Goal: Task Accomplishment & Management: Manage account settings

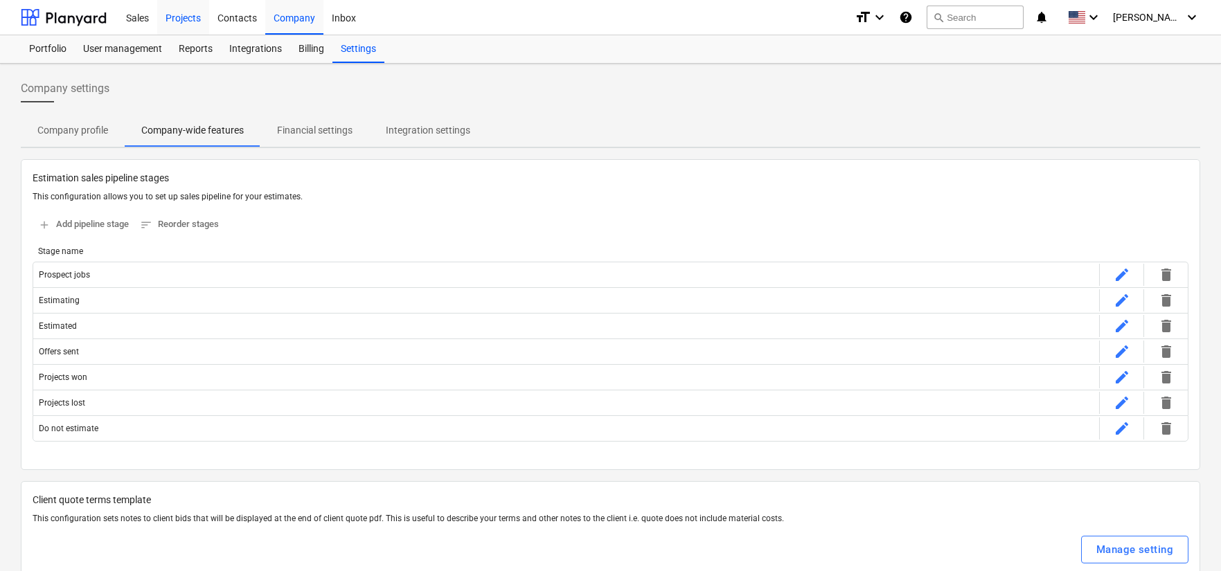
click at [188, 21] on div "Projects" at bounding box center [183, 16] width 52 height 35
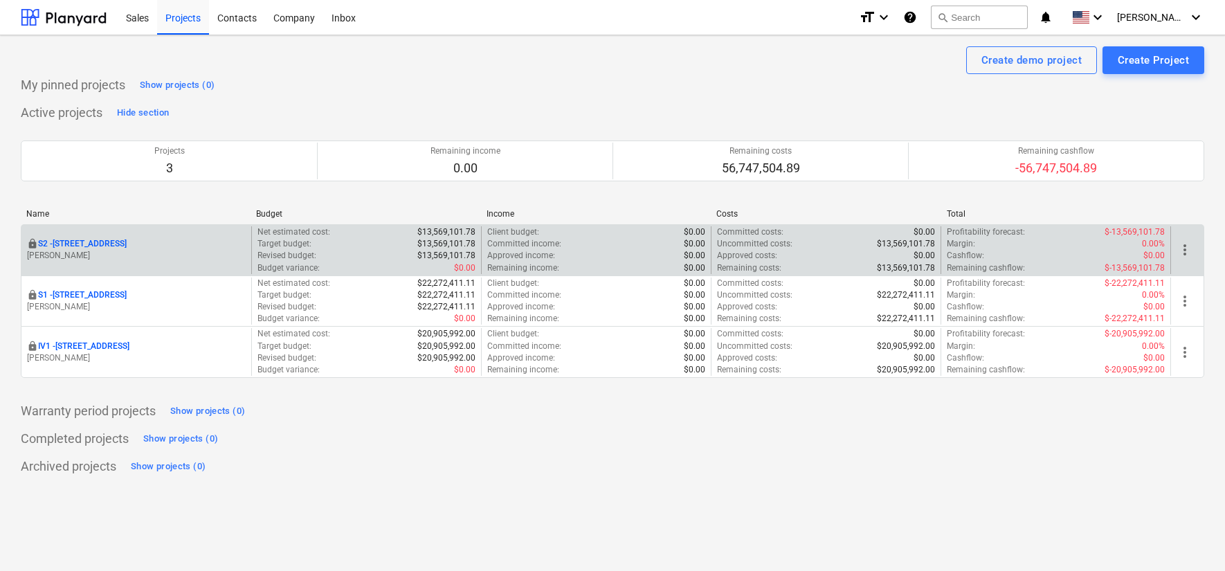
click at [204, 238] on div "locked S2 - [STREET_ADDRESS]" at bounding box center [136, 244] width 219 height 12
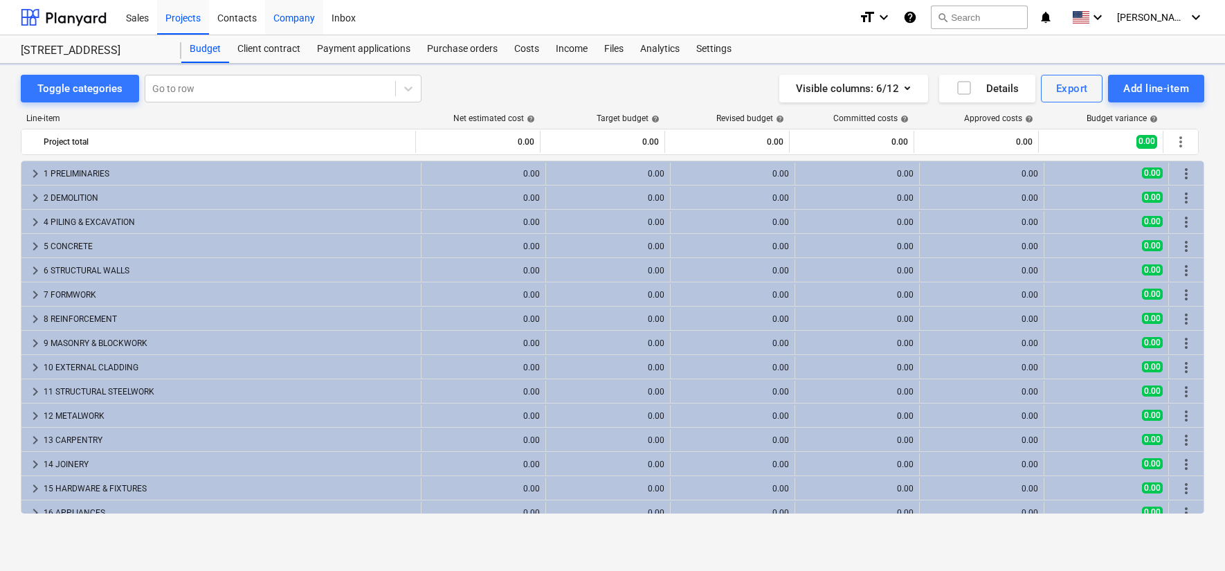
click at [293, 19] on div "Company" at bounding box center [294, 16] width 58 height 35
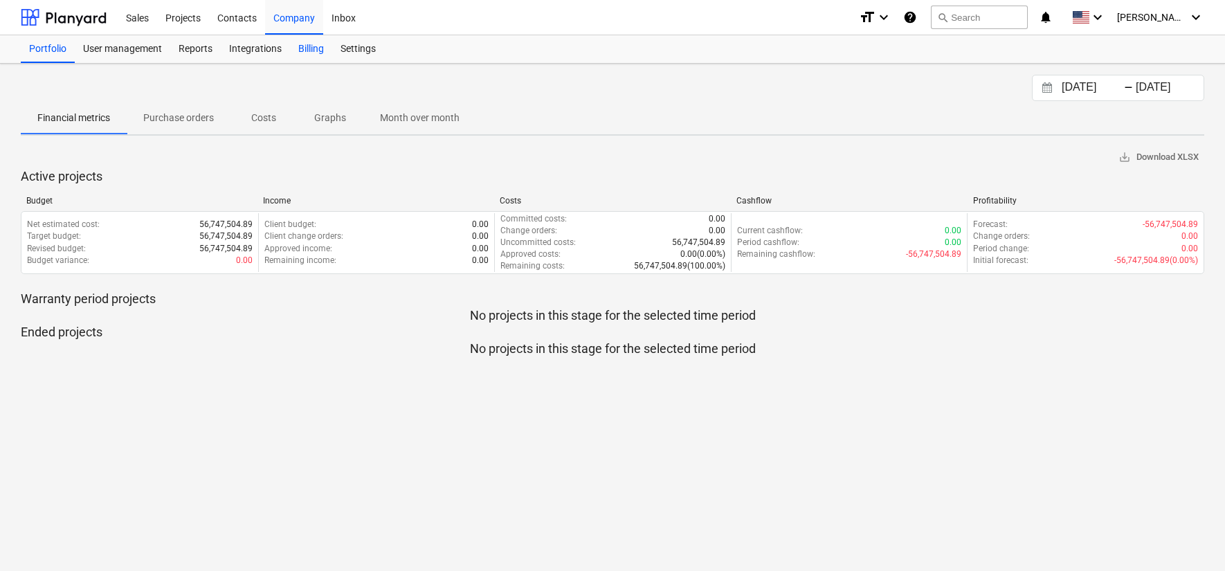
click at [311, 45] on div "Billing" at bounding box center [311, 49] width 42 height 28
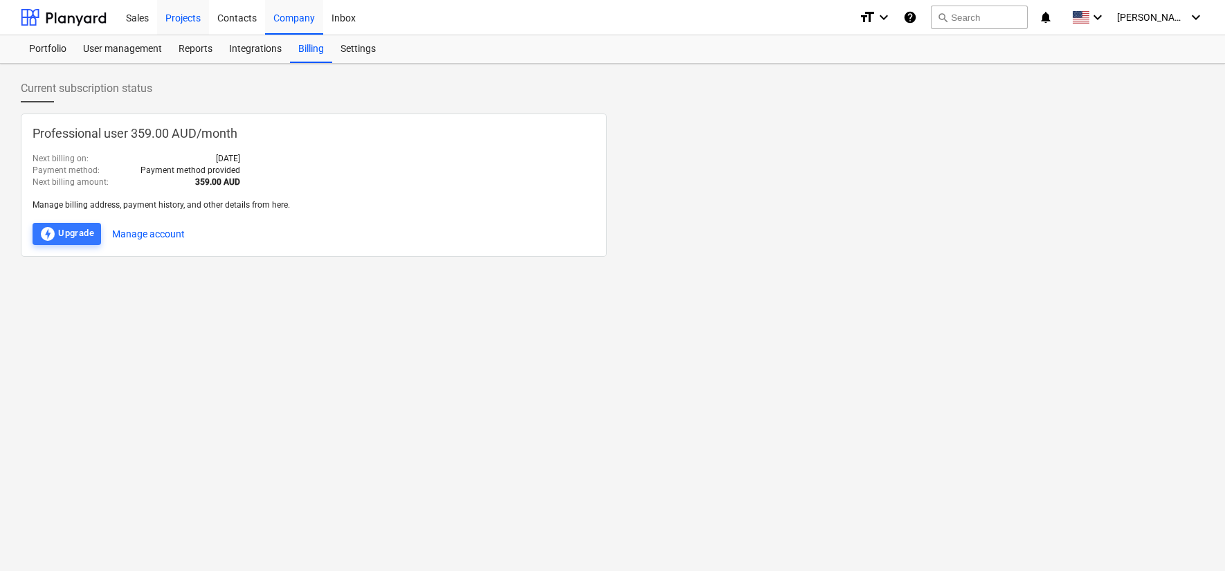
click at [188, 23] on div "Projects" at bounding box center [183, 16] width 52 height 35
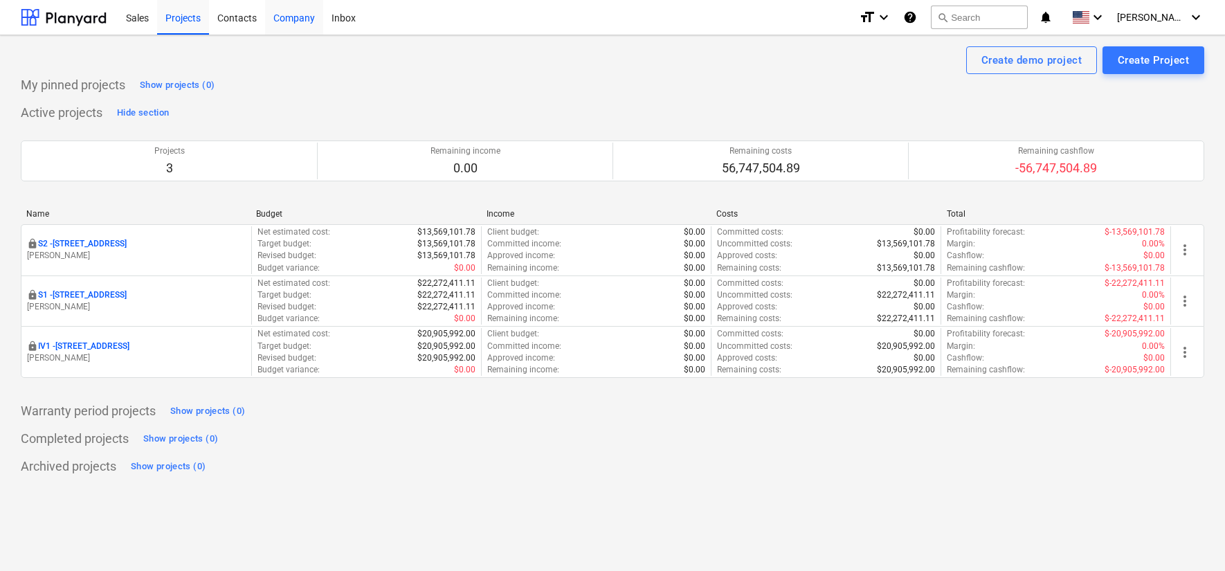
click at [283, 19] on div "Company" at bounding box center [294, 16] width 58 height 35
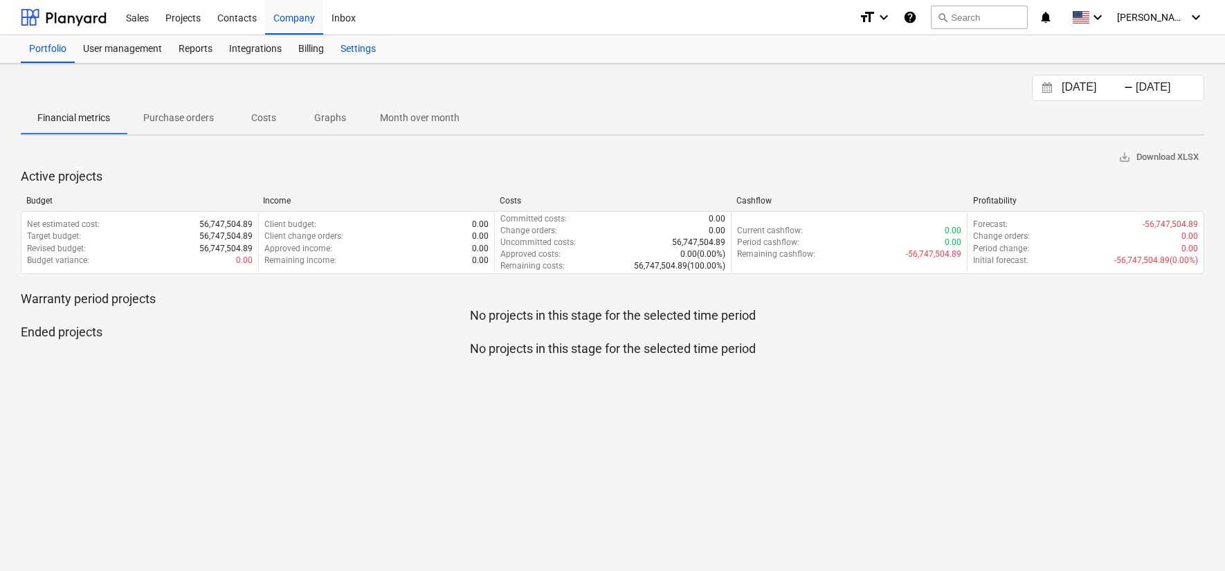
click at [359, 51] on div "Settings" at bounding box center [358, 49] width 52 height 28
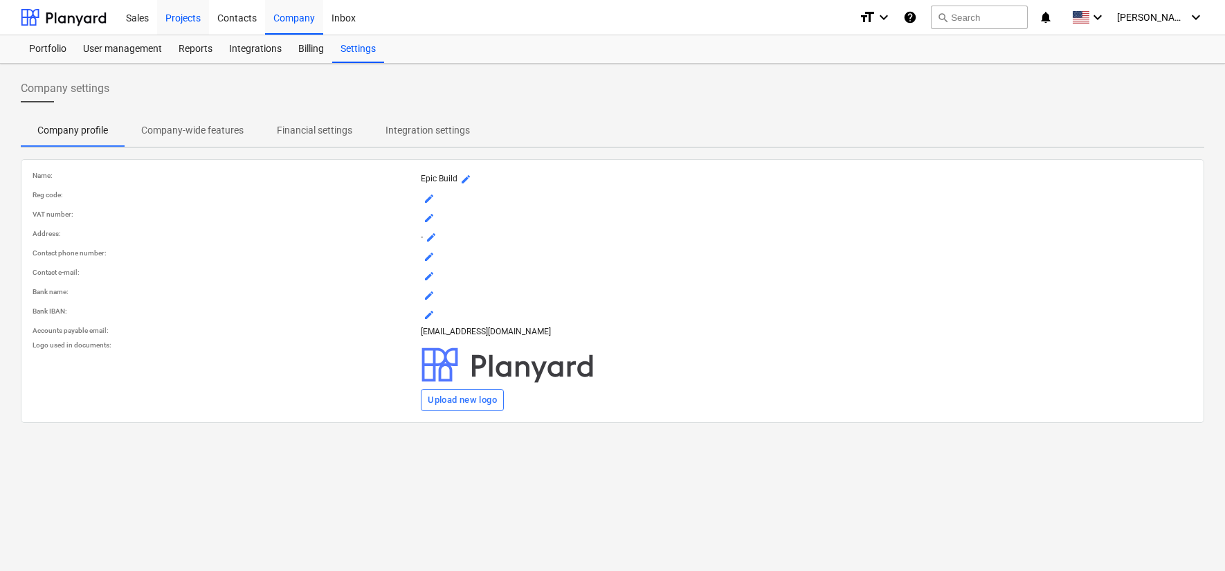
click at [172, 20] on div "Projects" at bounding box center [183, 16] width 52 height 35
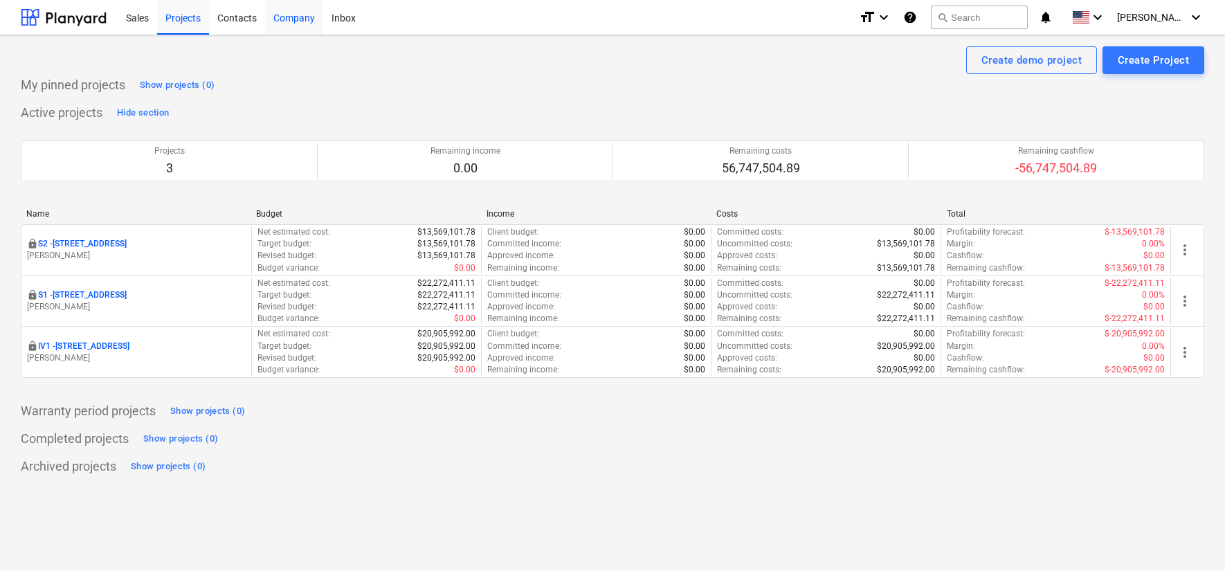
click at [288, 16] on div "Company" at bounding box center [294, 16] width 58 height 35
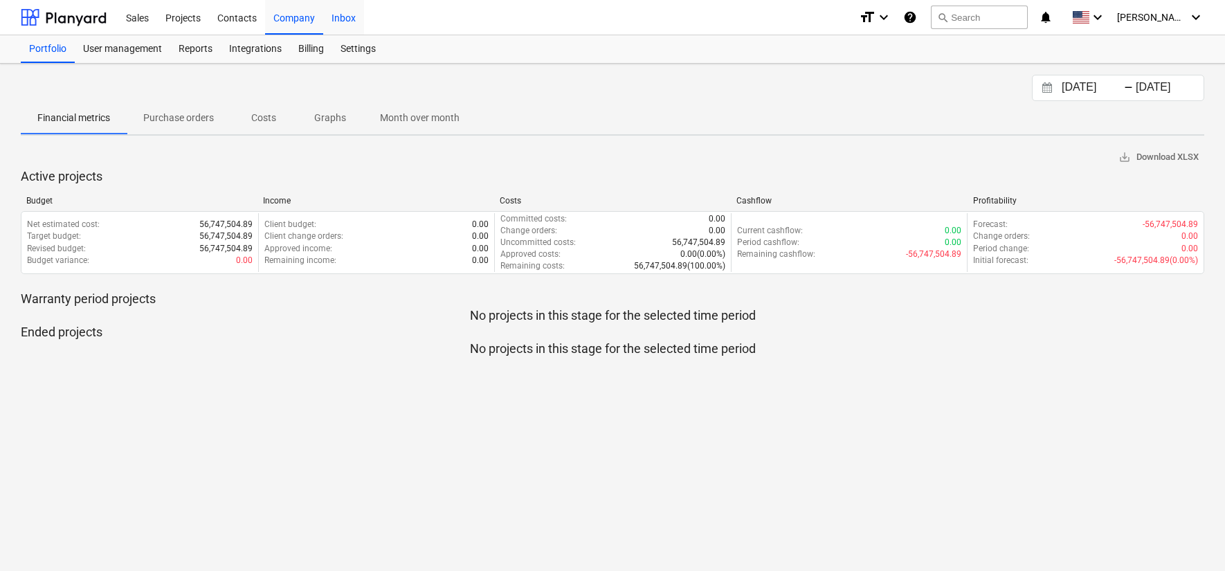
click at [334, 26] on div "Inbox" at bounding box center [343, 16] width 41 height 35
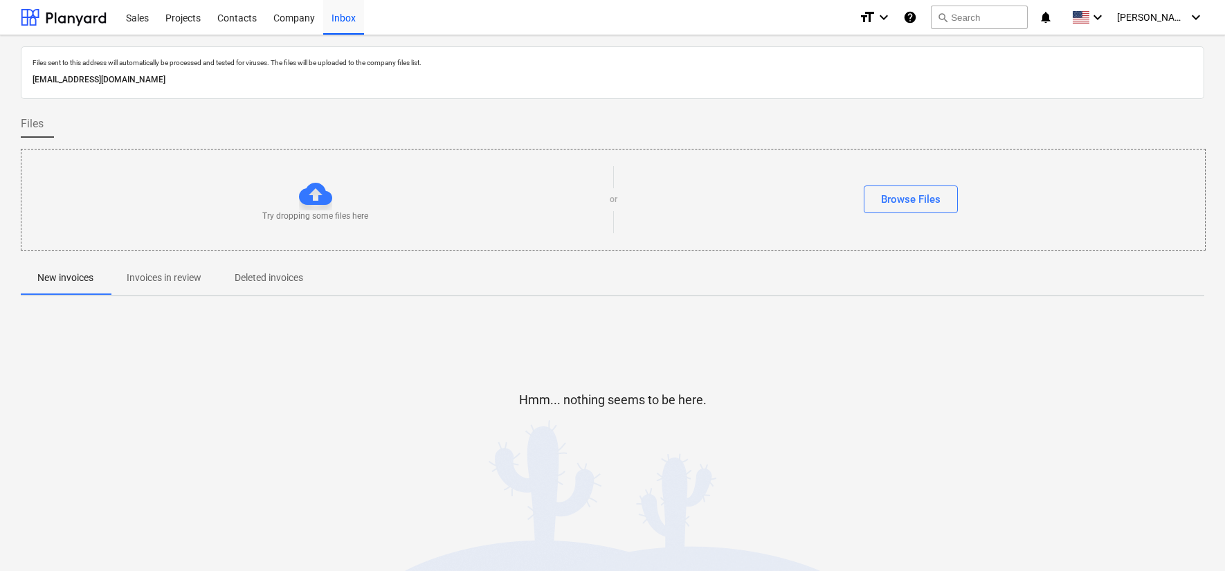
click at [247, 80] on p "[EMAIL_ADDRESS][DOMAIN_NAME]" at bounding box center [613, 80] width 1160 height 15
click at [1174, 30] on div "[PERSON_NAME] keyboard_arrow_down" at bounding box center [1160, 17] width 87 height 35
click at [278, 20] on div at bounding box center [612, 285] width 1225 height 571
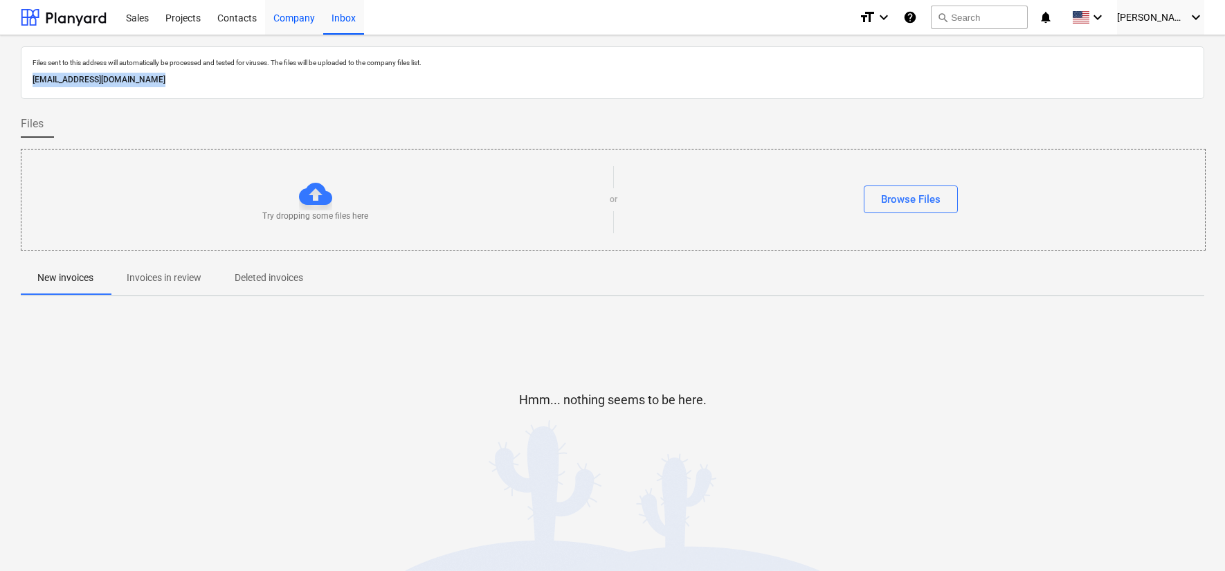
click at [294, 18] on div "Company" at bounding box center [294, 16] width 58 height 35
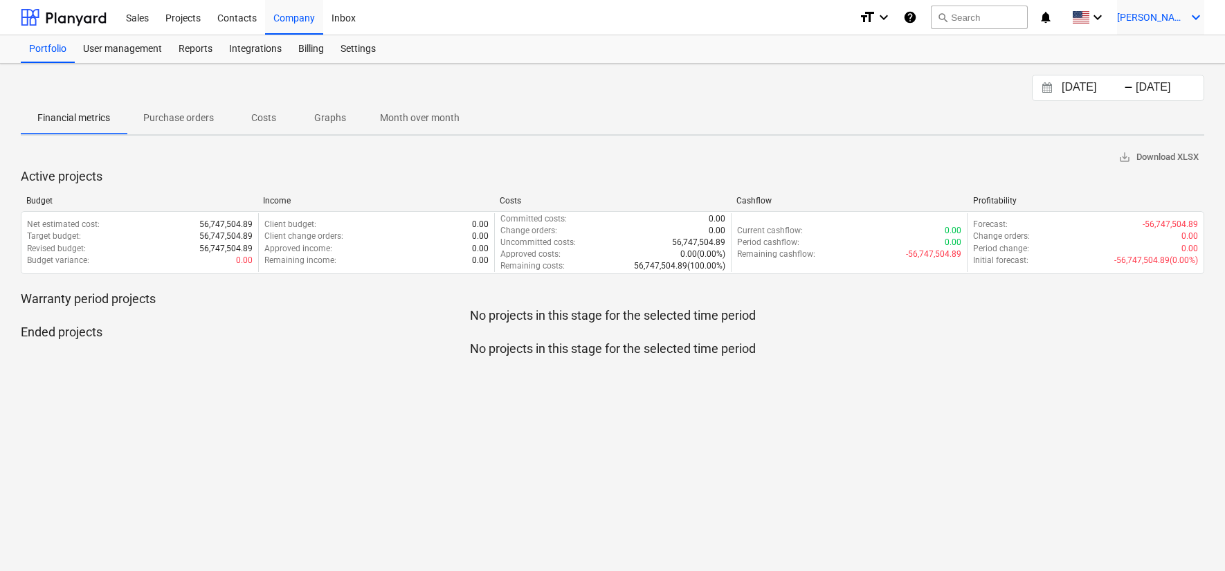
click at [1192, 23] on icon "keyboard_arrow_down" at bounding box center [1196, 17] width 17 height 17
click at [143, 46] on div at bounding box center [612, 285] width 1225 height 571
click at [154, 49] on div "User management" at bounding box center [123, 49] width 96 height 28
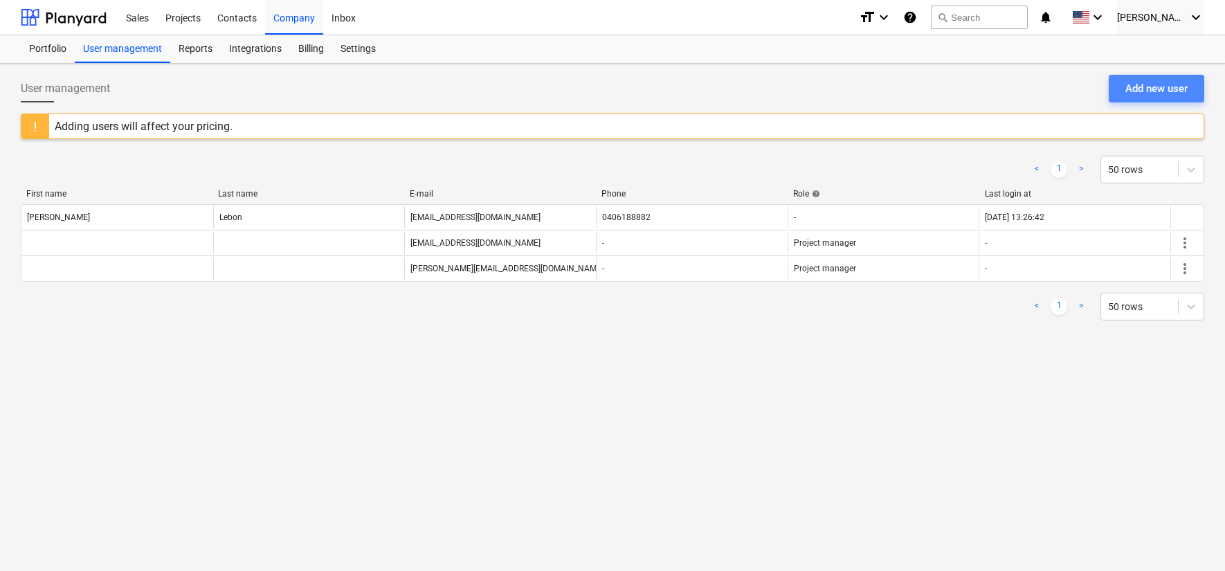
click at [1166, 96] on div "Add new user" at bounding box center [1157, 89] width 62 height 18
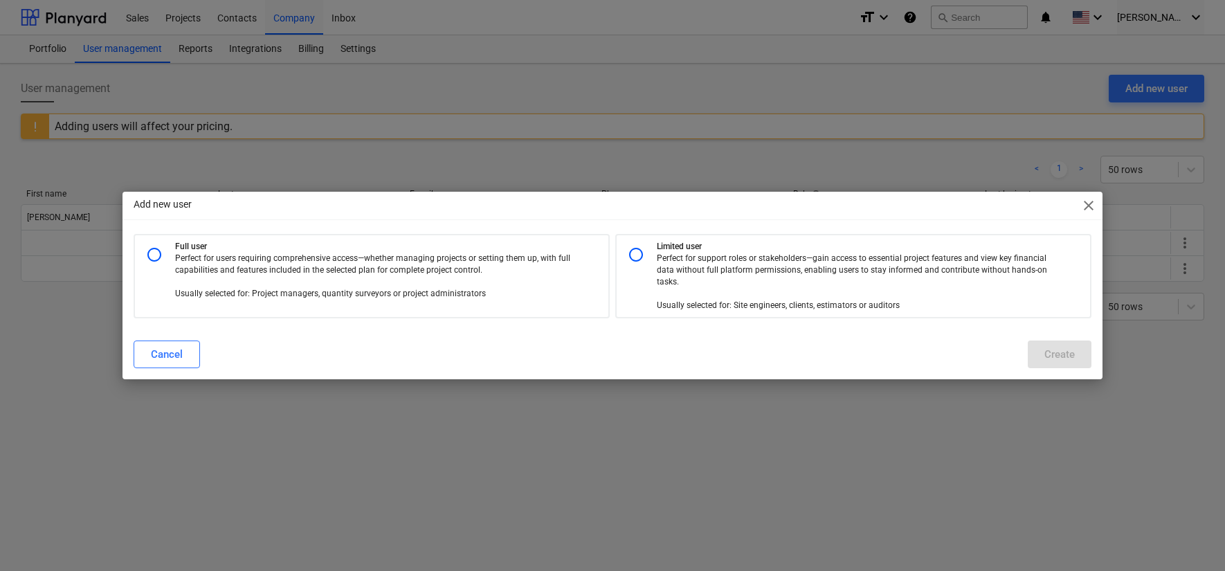
click at [746, 253] on p "Perfect for support roles or stakeholders—gain access to essential project feat…" at bounding box center [860, 283] width 406 height 60
radio input "true"
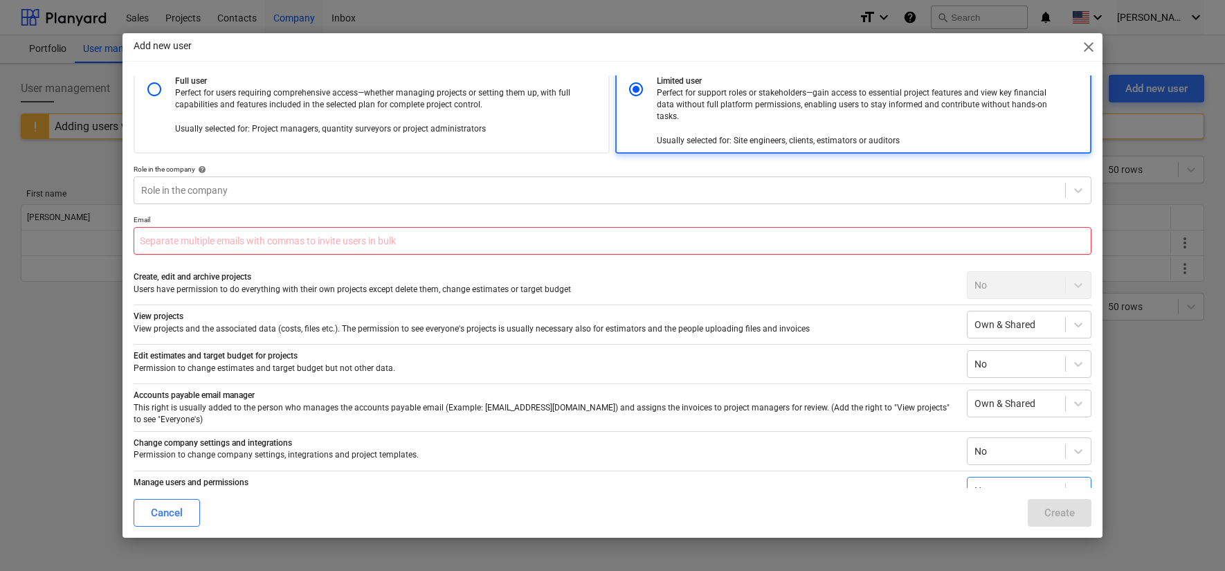
click at [725, 226] on p "Email" at bounding box center [613, 221] width 958 height 12
click at [713, 238] on input "text" at bounding box center [613, 241] width 958 height 28
drag, startPoint x: 363, startPoint y: 224, endPoint x: 360, endPoint y: 230, distance: 7.1
click at [363, 224] on p "Email" at bounding box center [613, 222] width 958 height 12
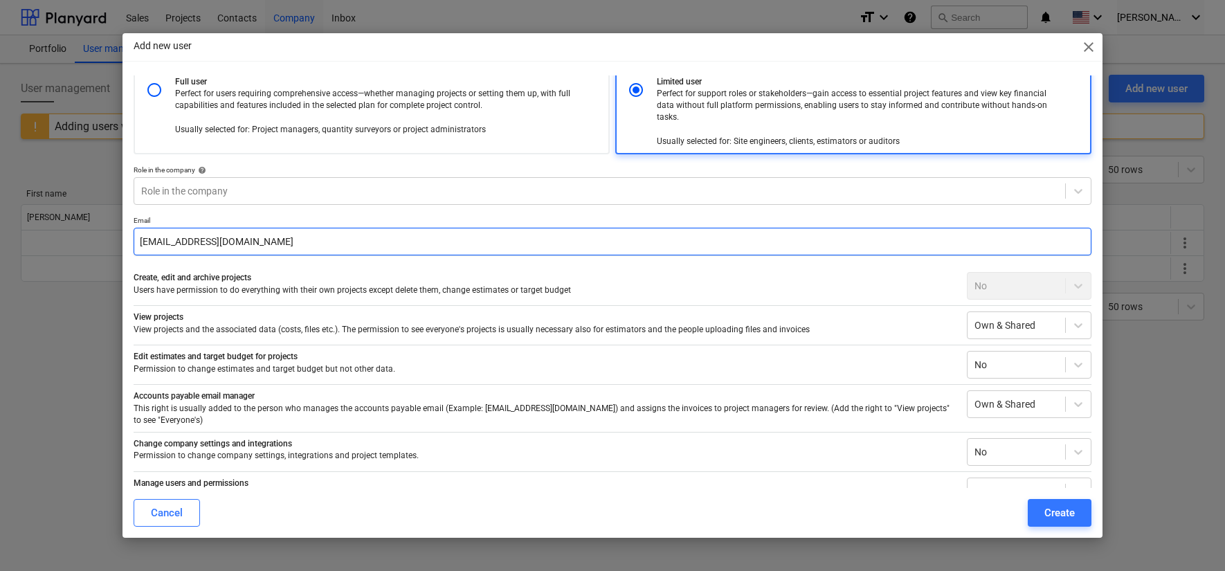
click at [354, 242] on input "[EMAIL_ADDRESS][DOMAIN_NAME]" at bounding box center [613, 242] width 958 height 28
paste input "cbuilds"
type input "[EMAIL_ADDRESS][DOMAIN_NAME]"
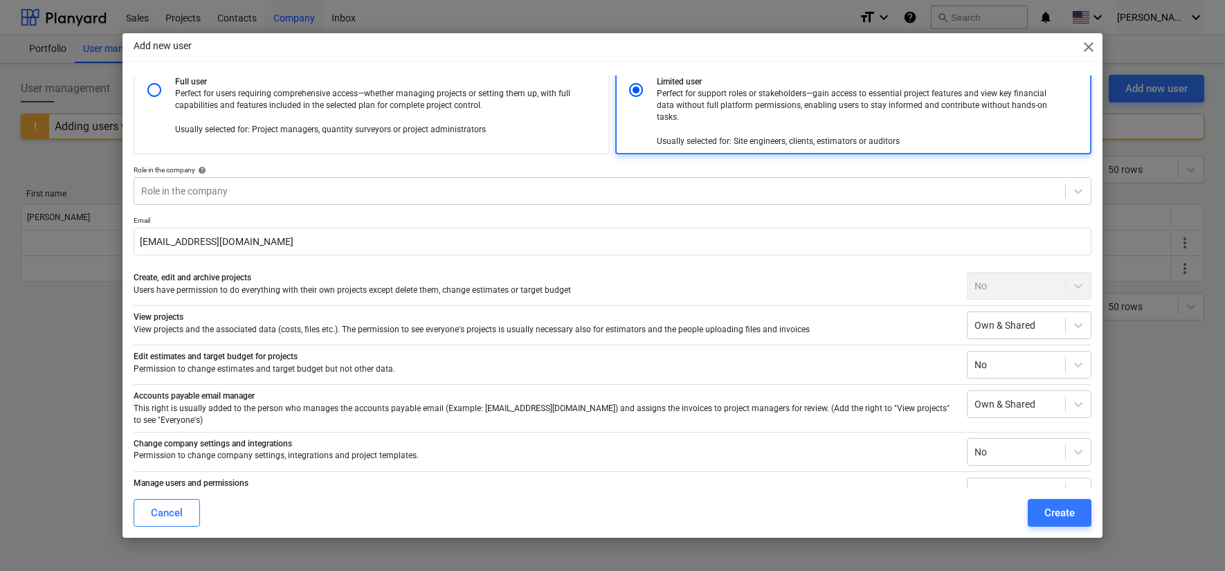
click at [915, 281] on p "Create, edit and archive projects" at bounding box center [545, 278] width 823 height 12
click at [975, 326] on div at bounding box center [1017, 325] width 84 height 14
click at [991, 378] on div "Everyone's" at bounding box center [1024, 381] width 125 height 22
click at [990, 365] on div at bounding box center [1017, 365] width 84 height 14
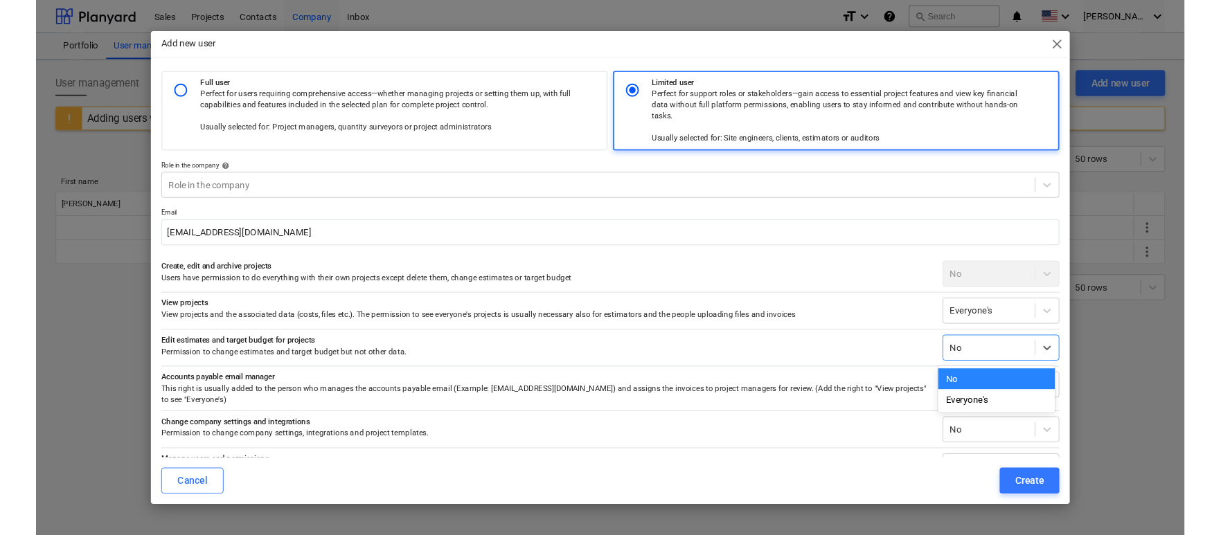
scroll to position [26, 0]
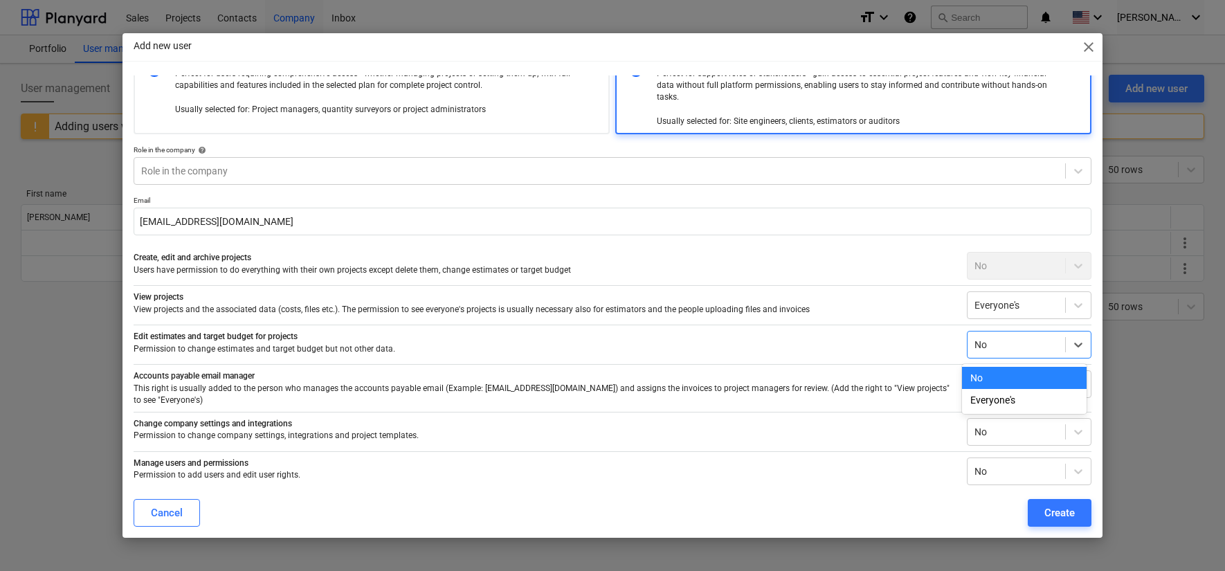
click at [999, 375] on div "No" at bounding box center [1024, 378] width 125 height 22
click at [987, 381] on div at bounding box center [1017, 384] width 84 height 14
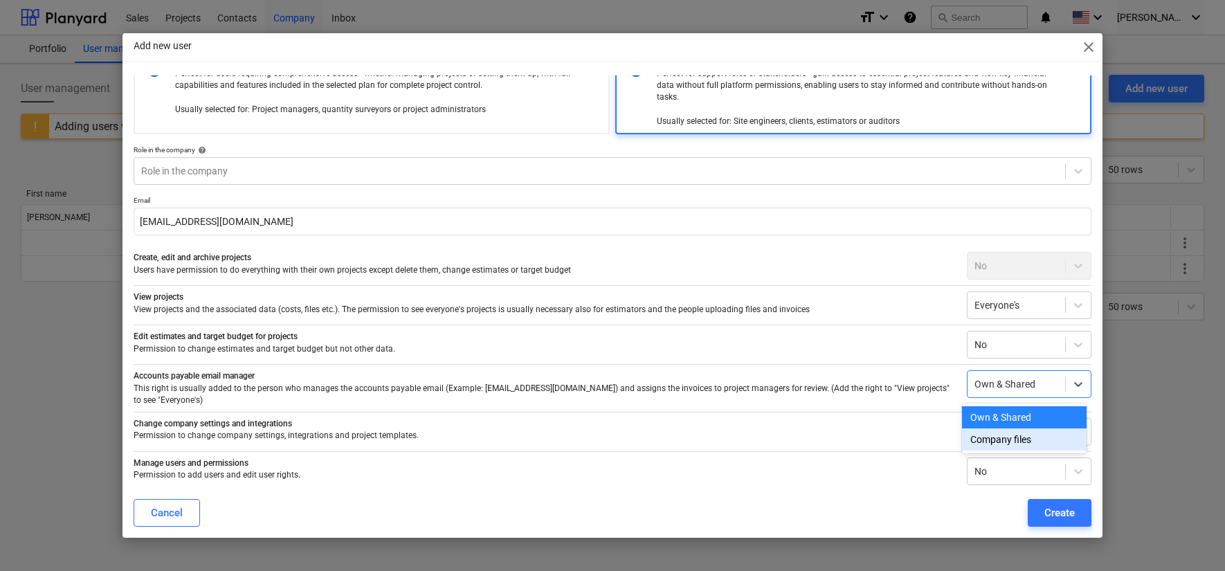
click at [1002, 438] on div "Company files" at bounding box center [1024, 440] width 125 height 22
click at [978, 412] on div "Change company settings and integrations Permission to change company settings,…" at bounding box center [613, 429] width 958 height 34
click at [982, 422] on div "No" at bounding box center [1017, 431] width 98 height 19
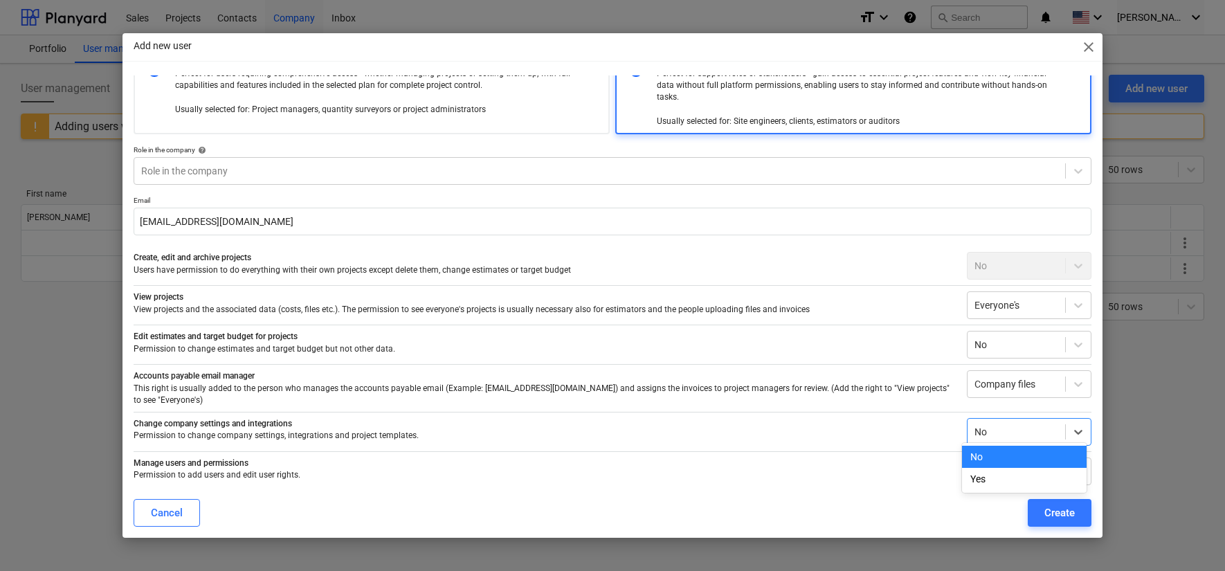
click at [937, 418] on p "Change company settings and integrations" at bounding box center [545, 424] width 823 height 12
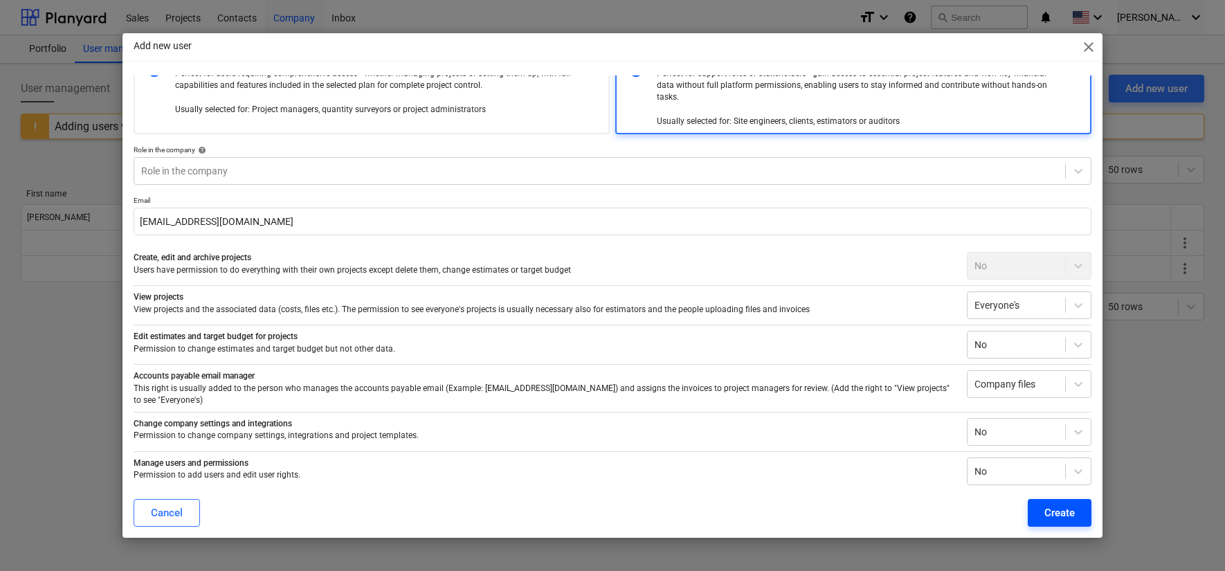
click at [1063, 513] on div "Create" at bounding box center [1060, 513] width 30 height 18
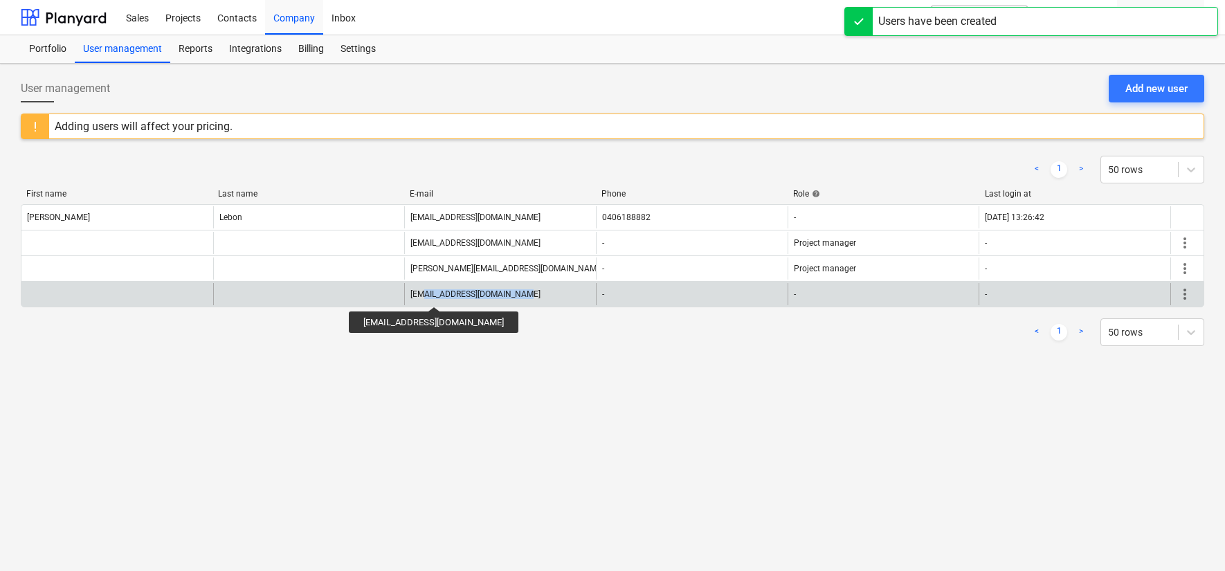
drag, startPoint x: 542, startPoint y: 294, endPoint x: 420, endPoint y: 294, distance: 121.9
click at [420, 294] on div "[EMAIL_ADDRESS][DOMAIN_NAME]" at bounding box center [500, 294] width 192 height 22
drag, startPoint x: 411, startPoint y: 295, endPoint x: 530, endPoint y: 291, distance: 119.8
click at [530, 291] on div "[EMAIL_ADDRESS][DOMAIN_NAME]" at bounding box center [500, 294] width 192 height 22
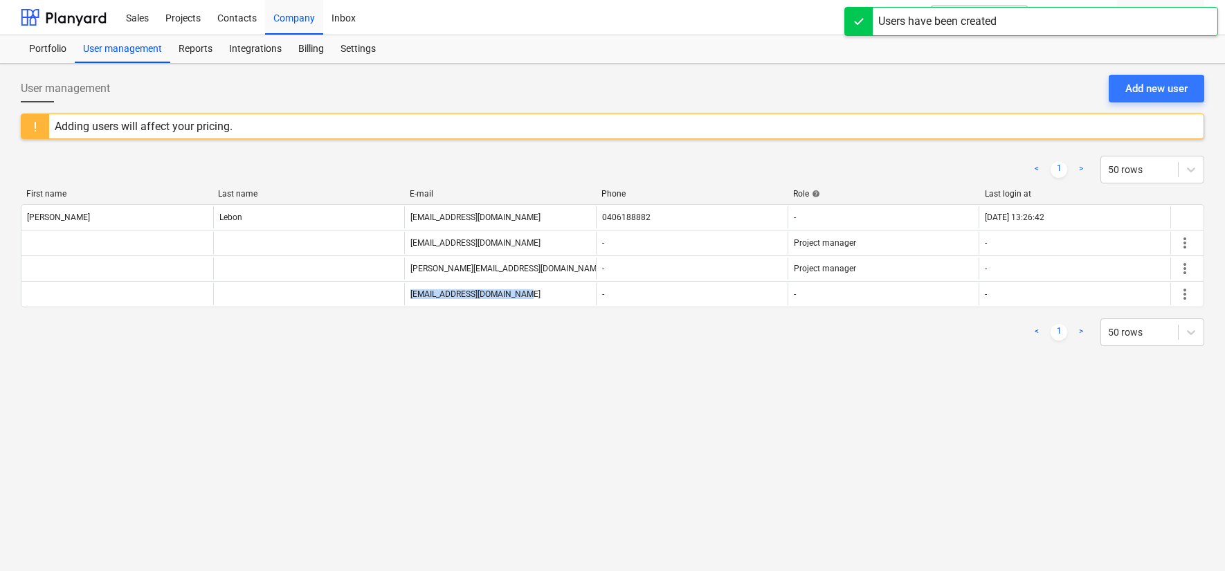
copy div "[EMAIL_ADDRESS][DOMAIN_NAME]"
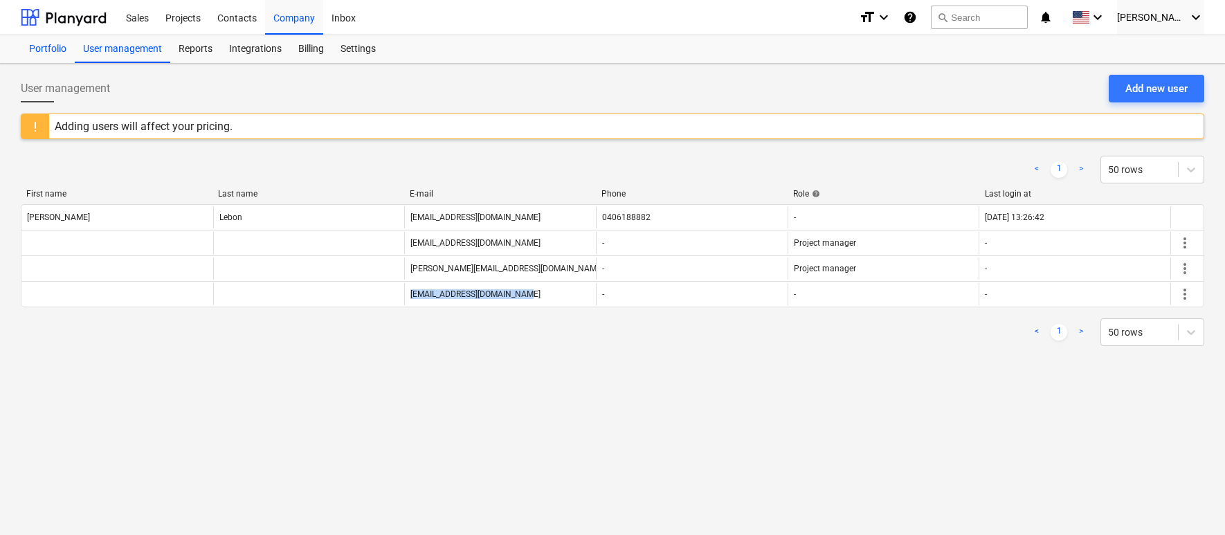
click at [51, 49] on div "Portfolio" at bounding box center [48, 49] width 54 height 28
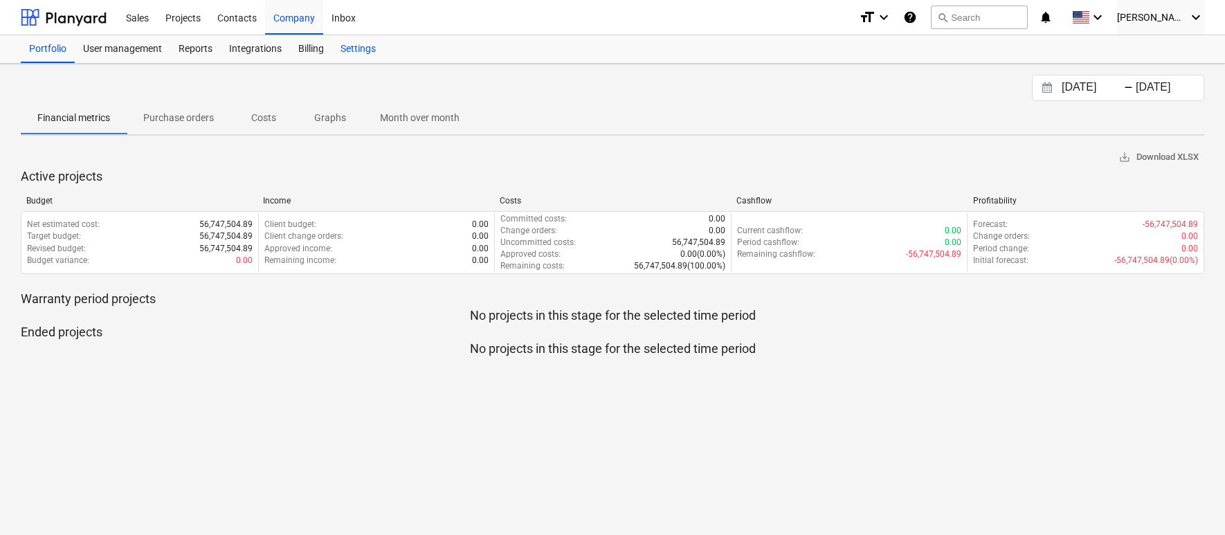
click at [347, 48] on div "Settings" at bounding box center [358, 49] width 52 height 28
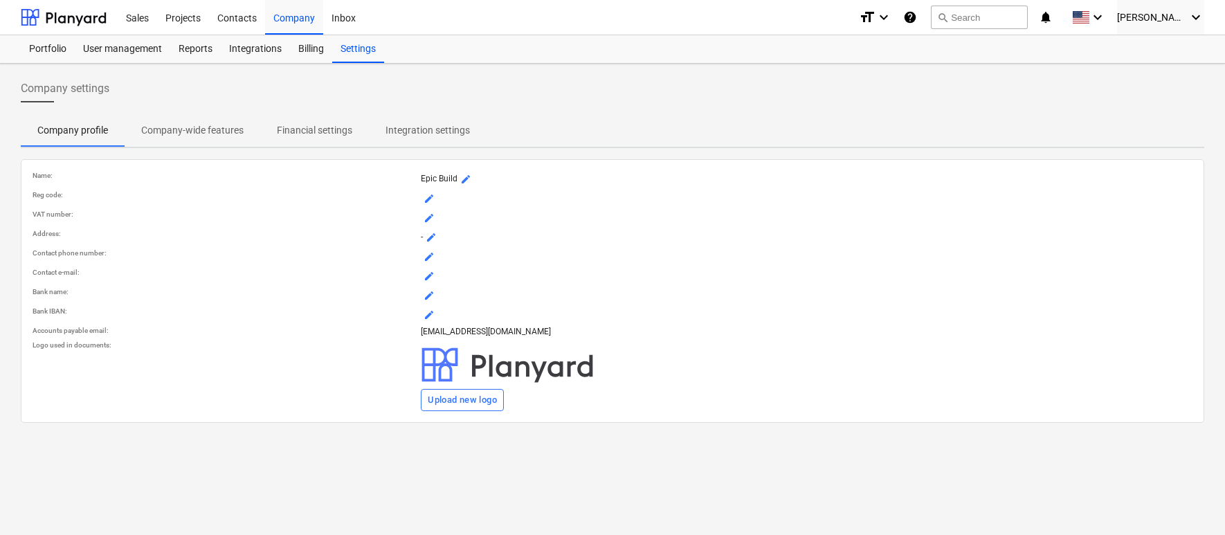
click at [219, 132] on p "Company-wide features" at bounding box center [192, 130] width 102 height 15
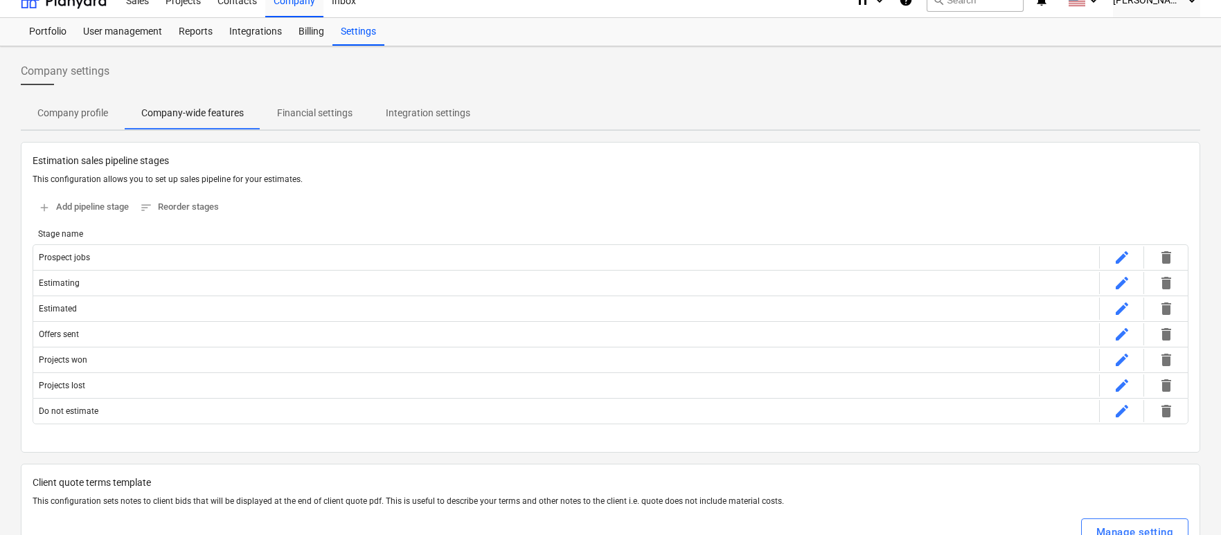
scroll to position [20, 0]
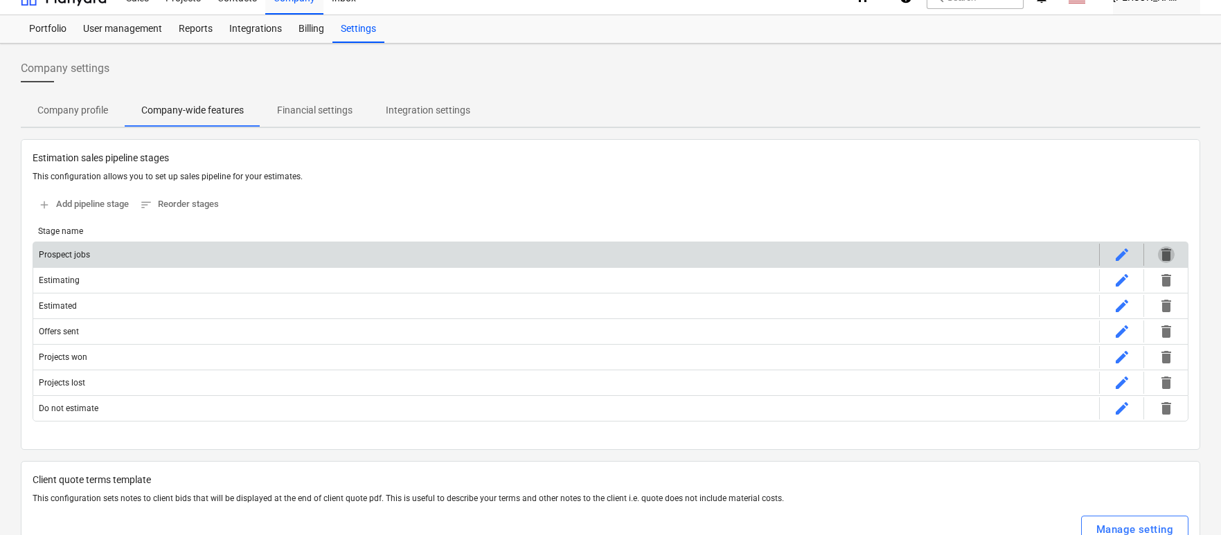
click at [1165, 255] on span "delete" at bounding box center [1166, 254] width 17 height 17
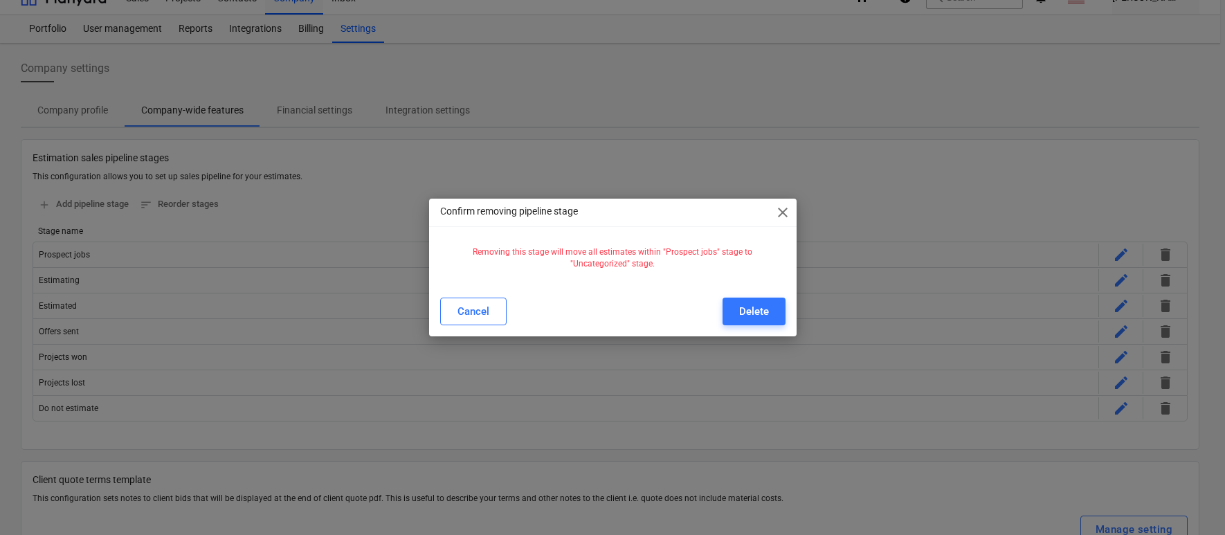
click at [785, 217] on span "close" at bounding box center [783, 212] width 17 height 17
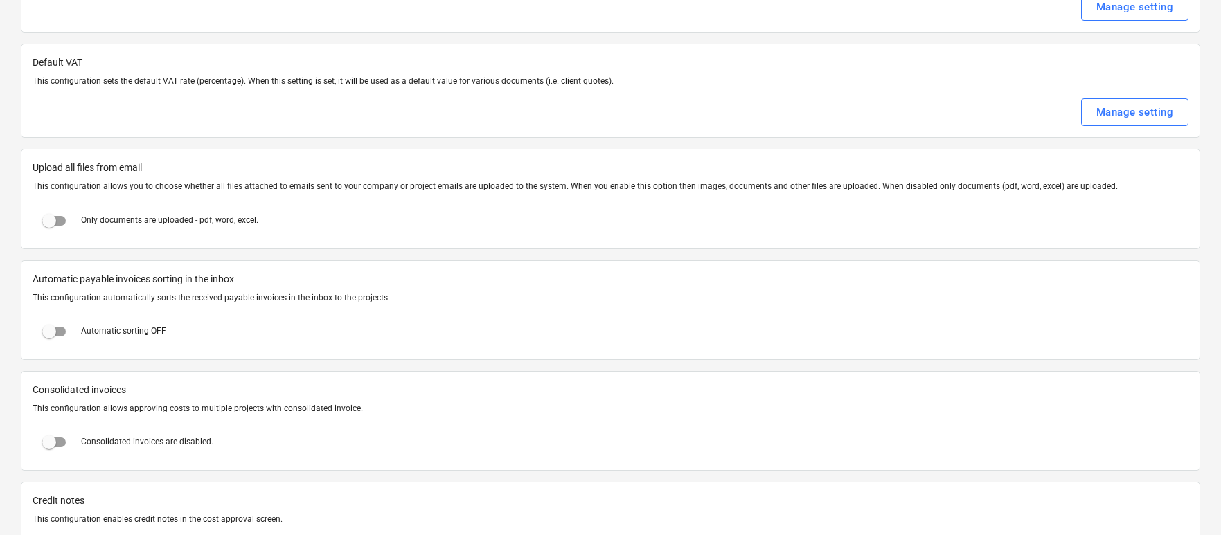
scroll to position [652, 0]
click at [61, 215] on input "checkbox" at bounding box center [49, 217] width 33 height 33
checkbox input "true"
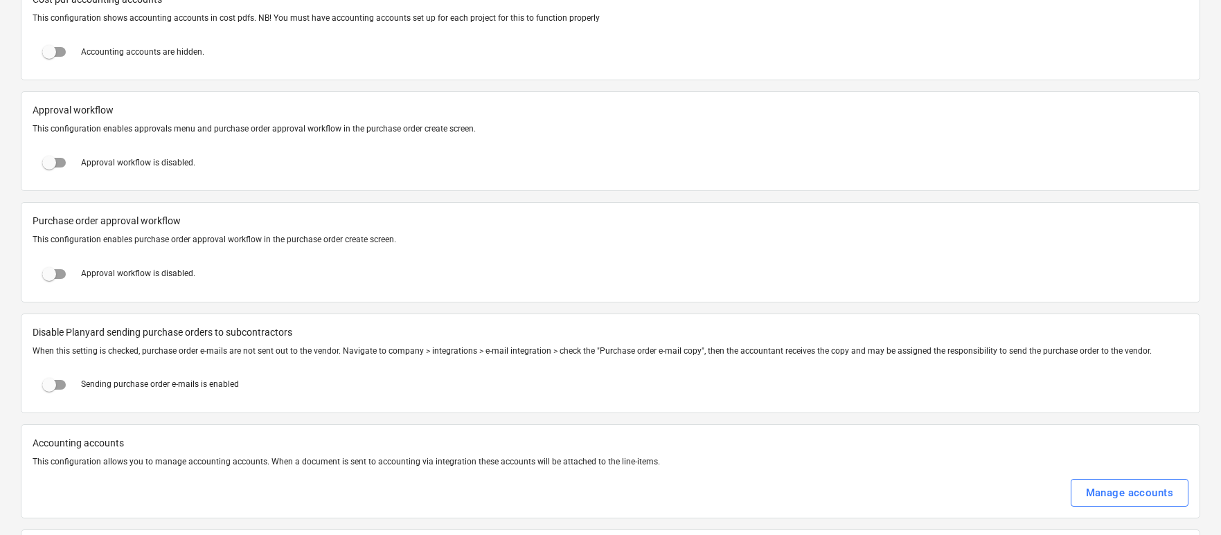
scroll to position [1379, 0]
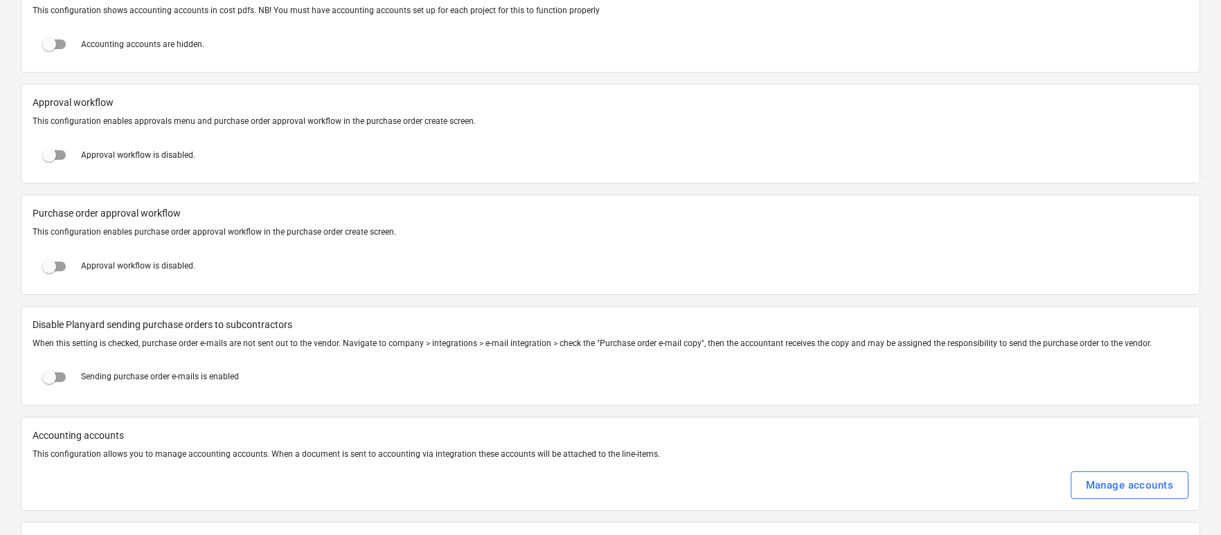
click at [60, 151] on input "checkbox" at bounding box center [49, 154] width 33 height 33
checkbox input "true"
click at [50, 258] on input "checkbox" at bounding box center [49, 265] width 33 height 33
checkbox input "true"
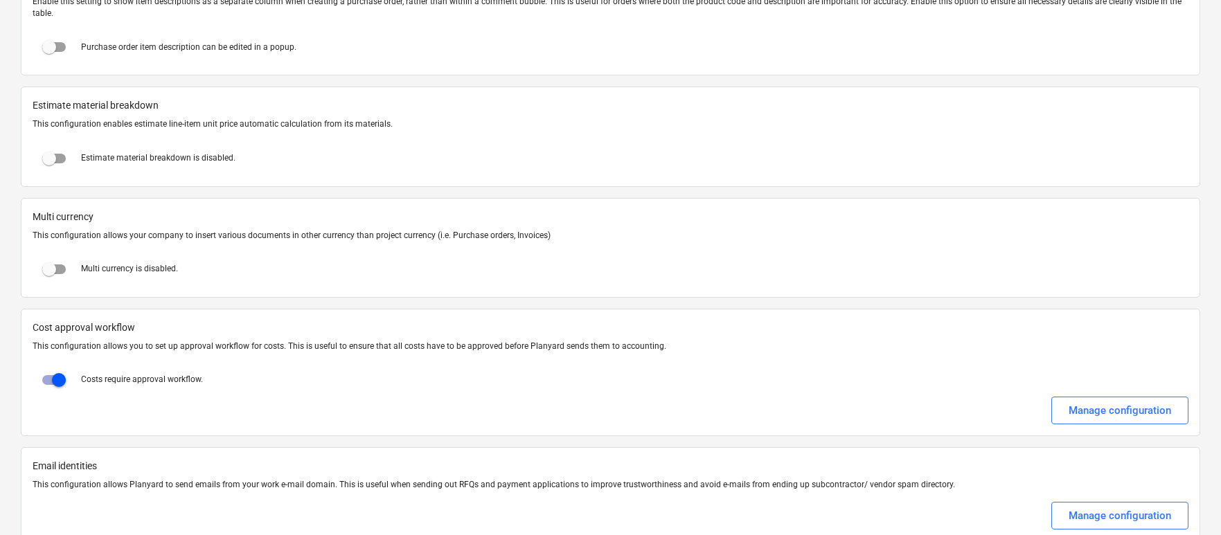
scroll to position [2187, 0]
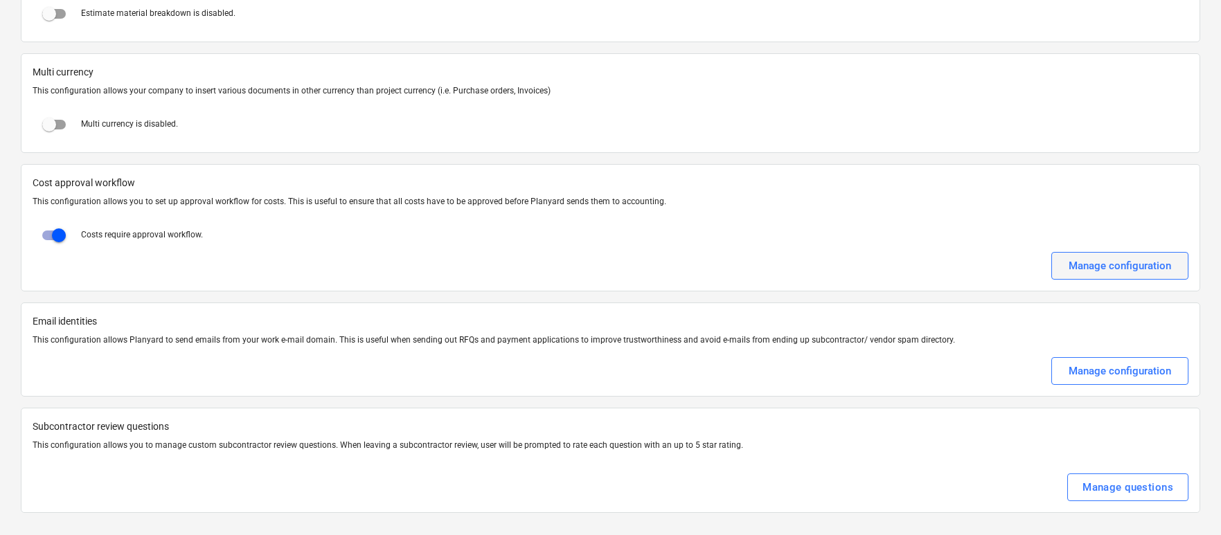
click at [1101, 266] on div "Manage configuration" at bounding box center [1119, 266] width 102 height 18
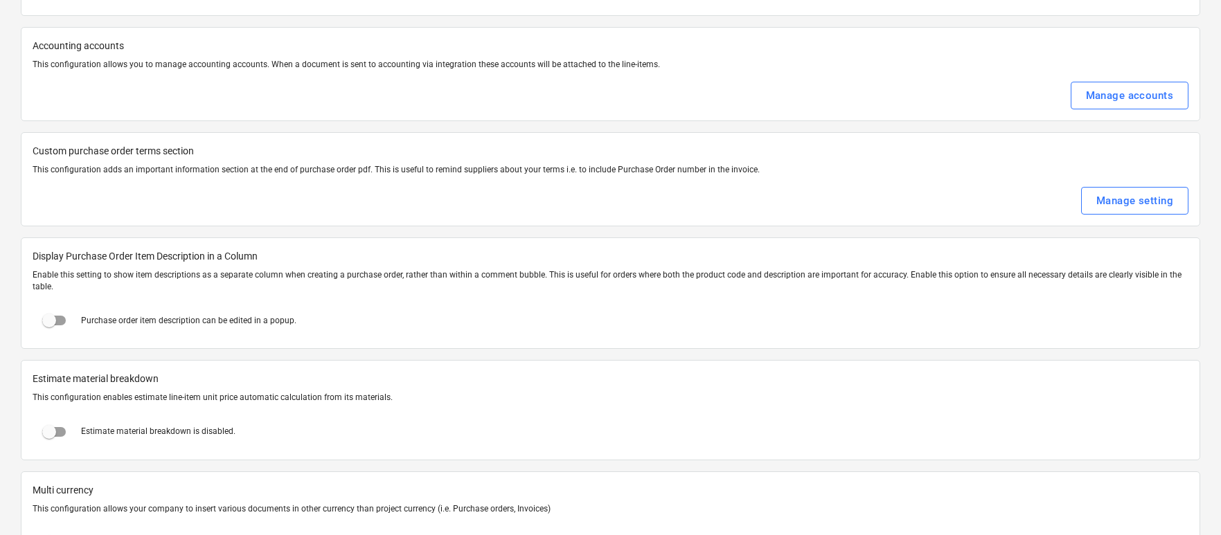
scroll to position [1763, 0]
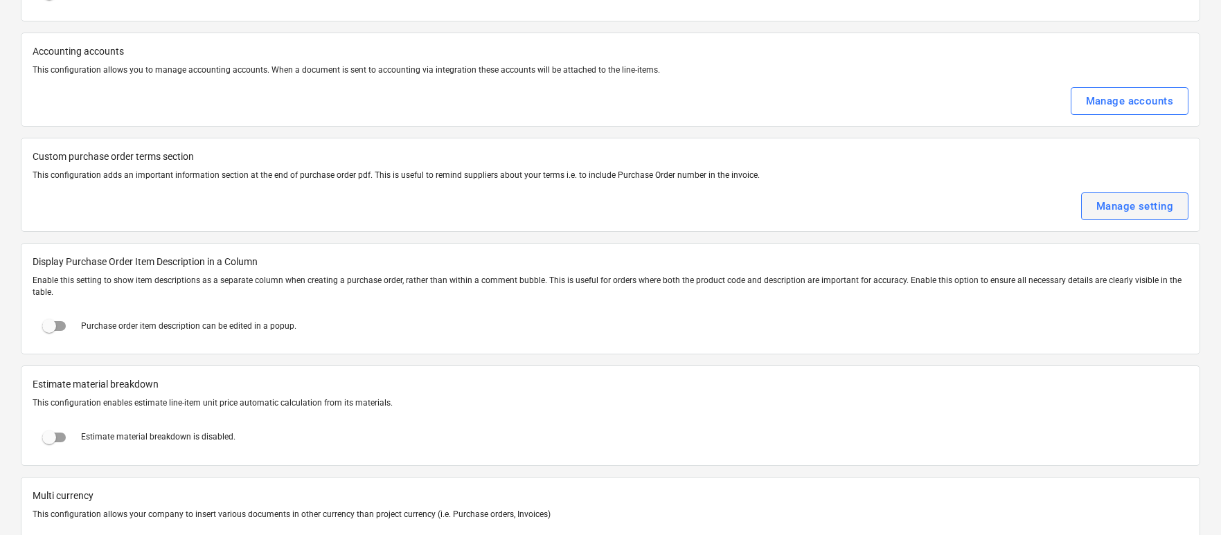
click at [1096, 210] on div "Manage setting" at bounding box center [1134, 206] width 77 height 18
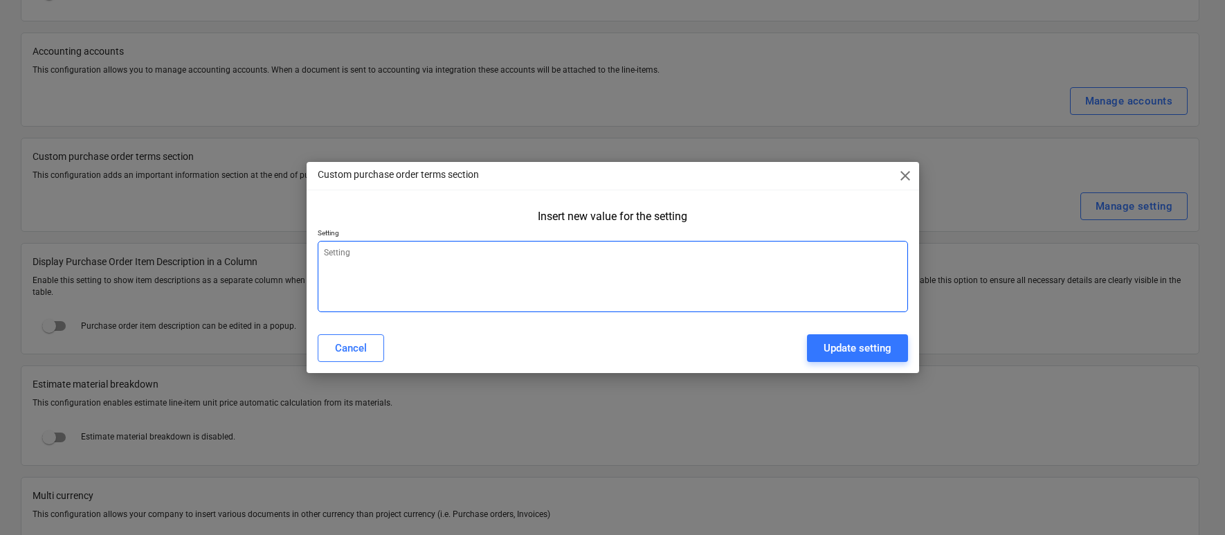
click at [732, 264] on textarea at bounding box center [613, 276] width 591 height 71
click at [910, 177] on span "close" at bounding box center [905, 176] width 17 height 17
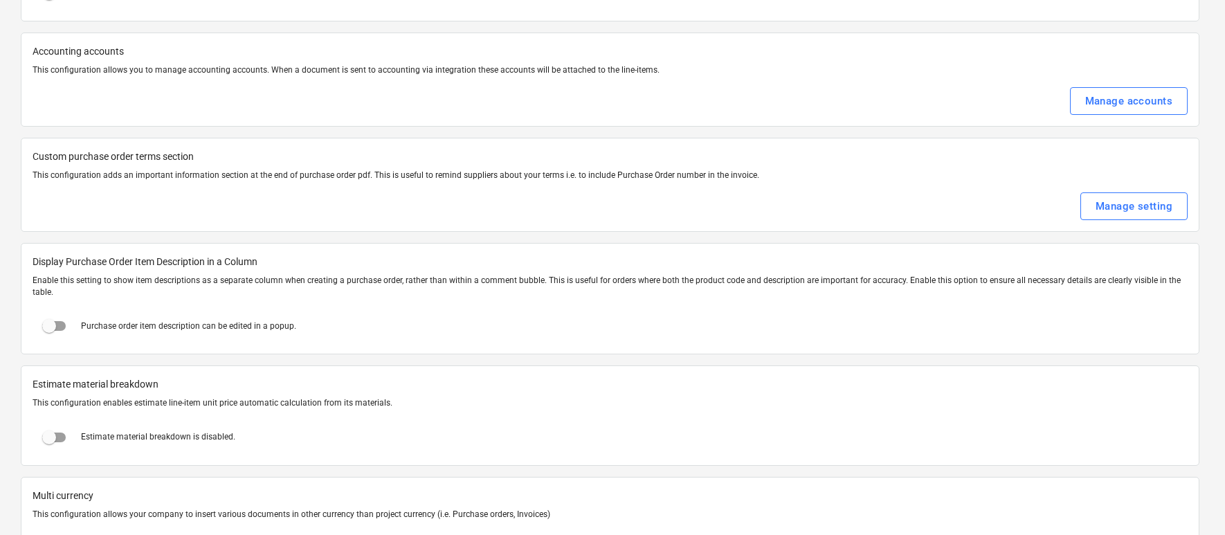
type textarea "x"
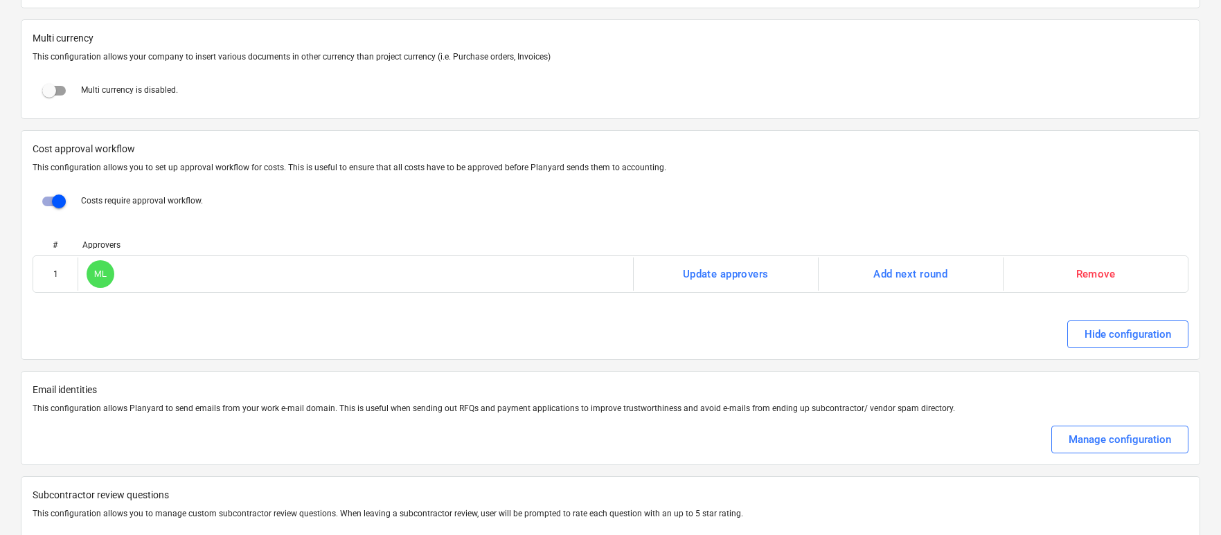
scroll to position [2289, 0]
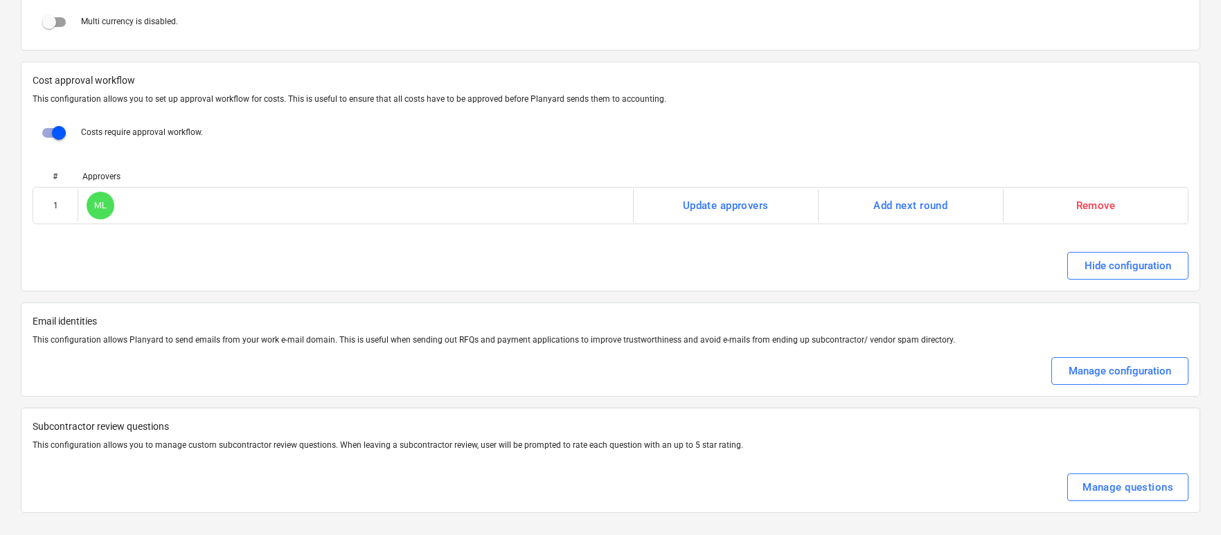
click at [1079, 388] on div "Email identities This configuration allows Planyard to send emails from your wo…" at bounding box center [610, 350] width 1179 height 94
click at [1063, 373] on button "Manage configuration" at bounding box center [1119, 371] width 137 height 28
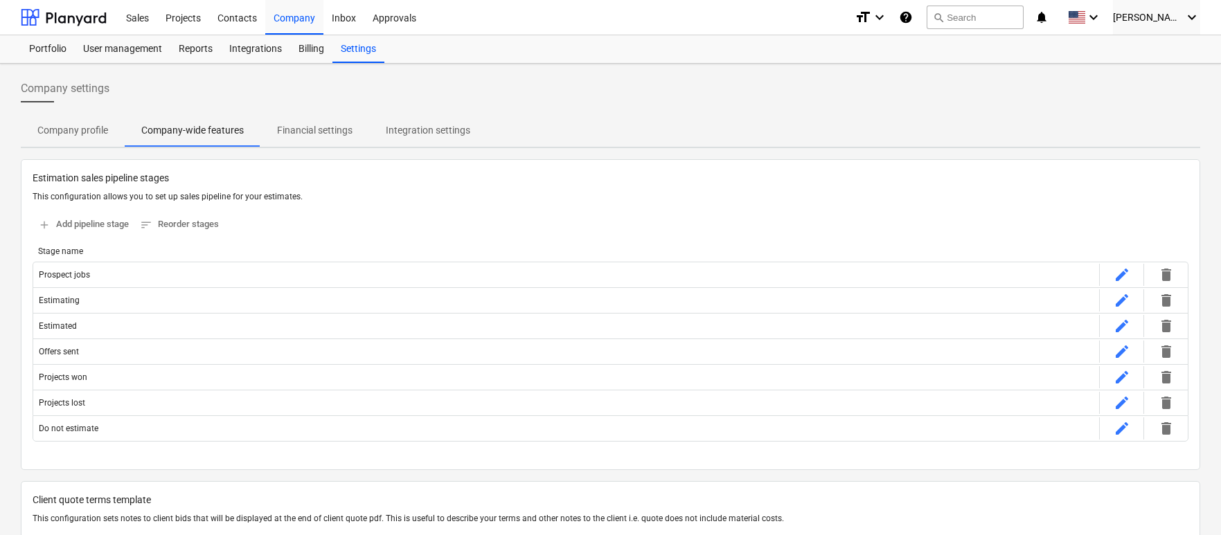
click at [348, 131] on p "Financial settings" at bounding box center [314, 130] width 75 height 15
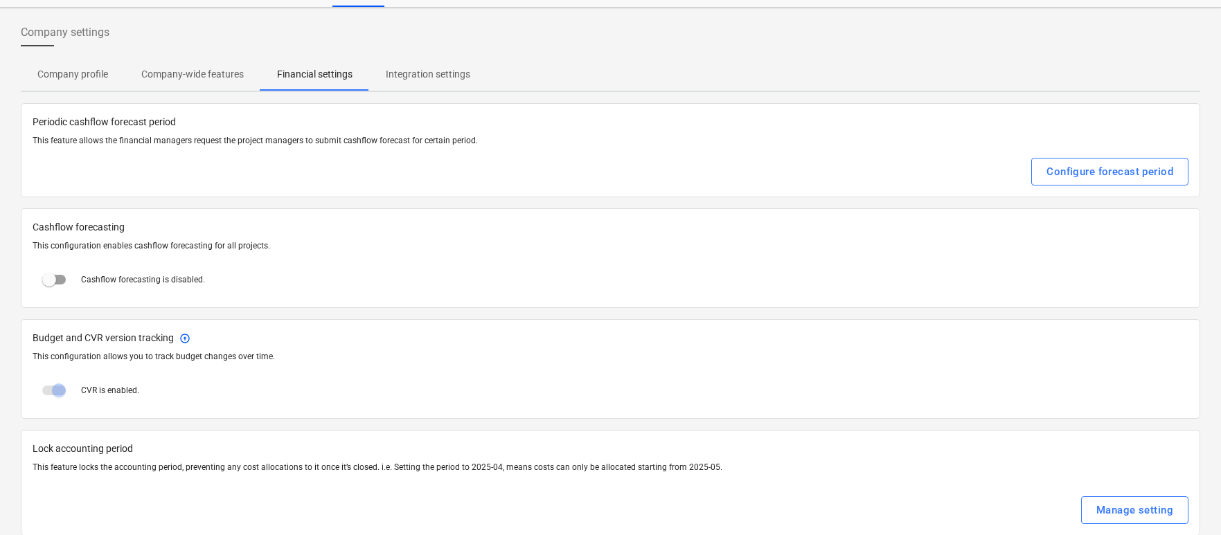
scroll to position [79, 0]
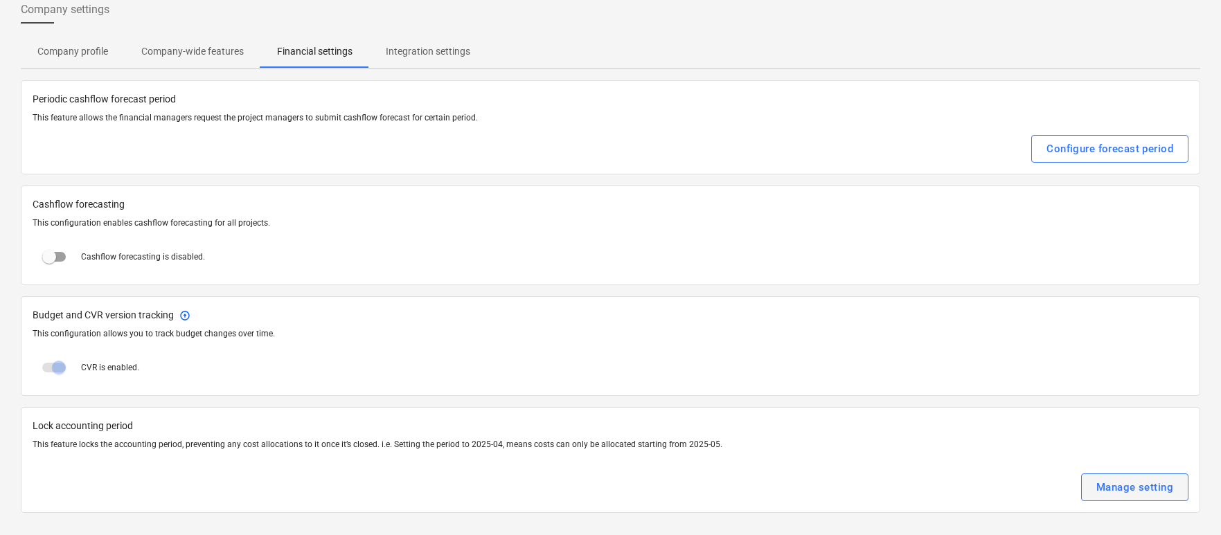
click at [1099, 477] on button "Manage setting" at bounding box center [1134, 488] width 107 height 28
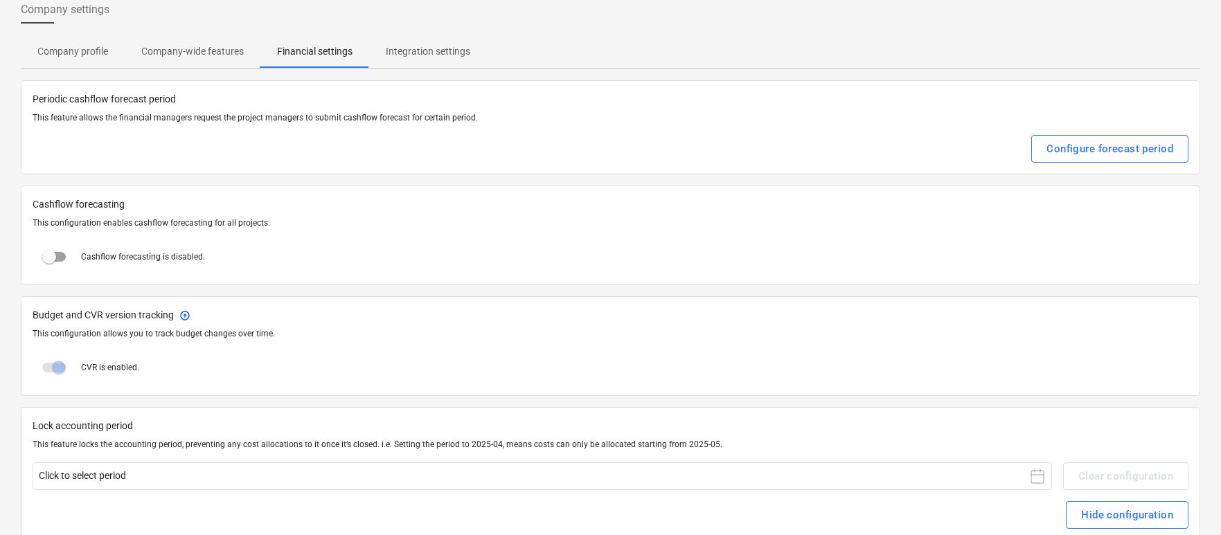
scroll to position [107, 0]
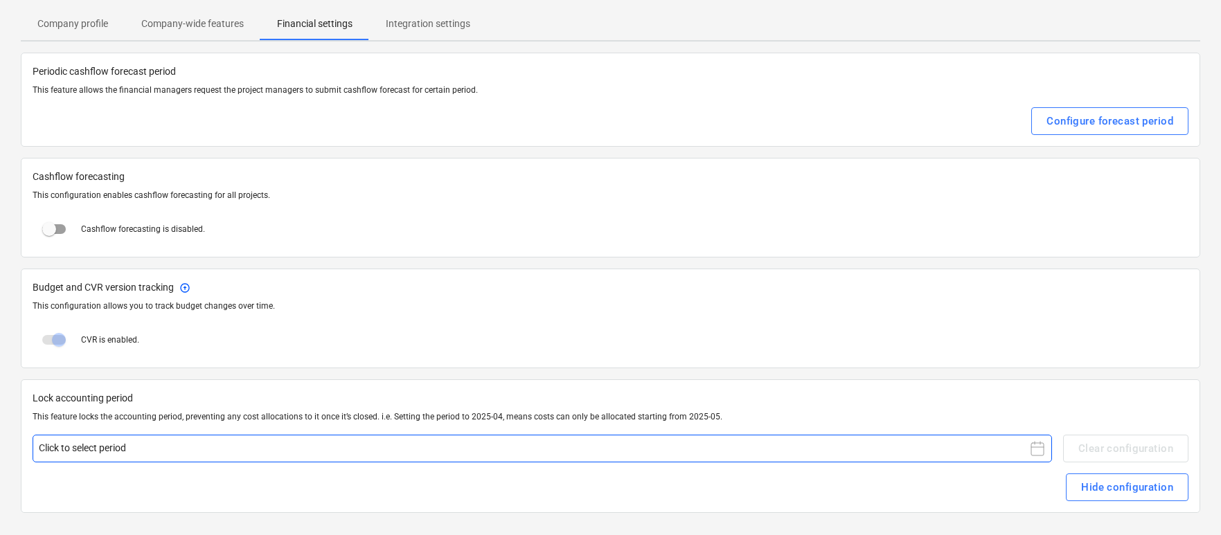
click at [767, 442] on button "Click to select period" at bounding box center [542, 449] width 1019 height 28
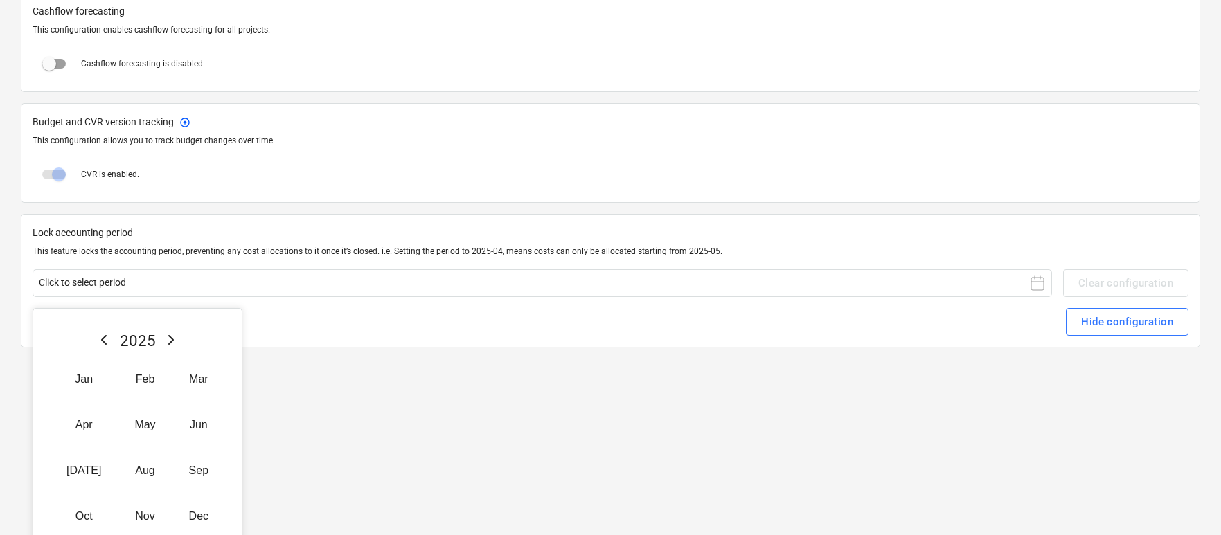
scroll to position [294, 0]
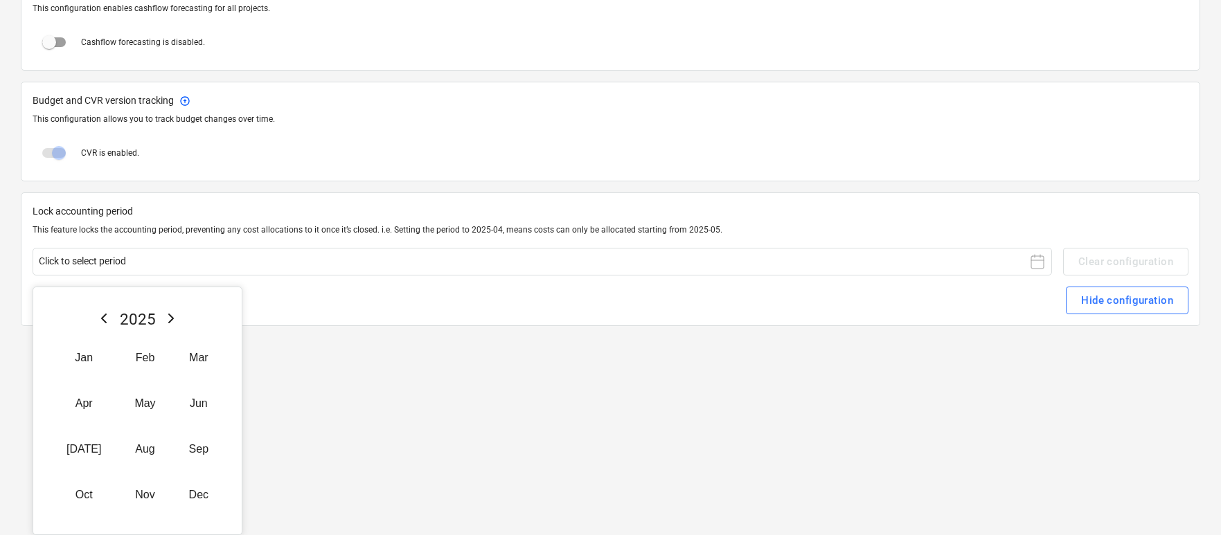
click at [573, 314] on div "Lock accounting period This feature locks the accounting period, preventing any…" at bounding box center [610, 258] width 1179 height 133
click at [1121, 308] on div "Hide configuration" at bounding box center [1127, 300] width 92 height 18
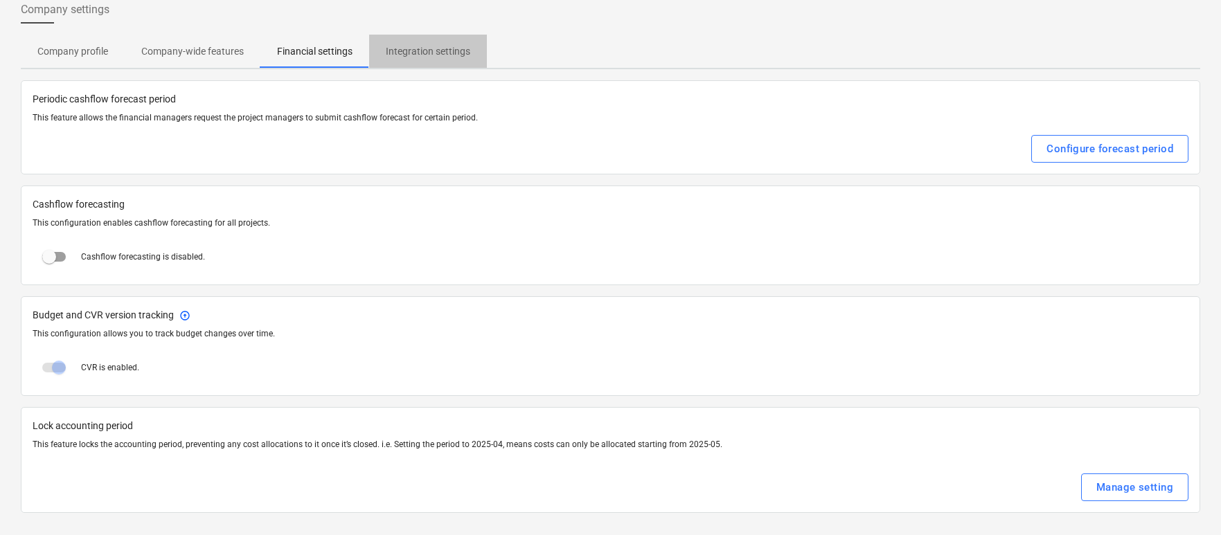
click at [425, 53] on p "Integration settings" at bounding box center [428, 51] width 84 height 15
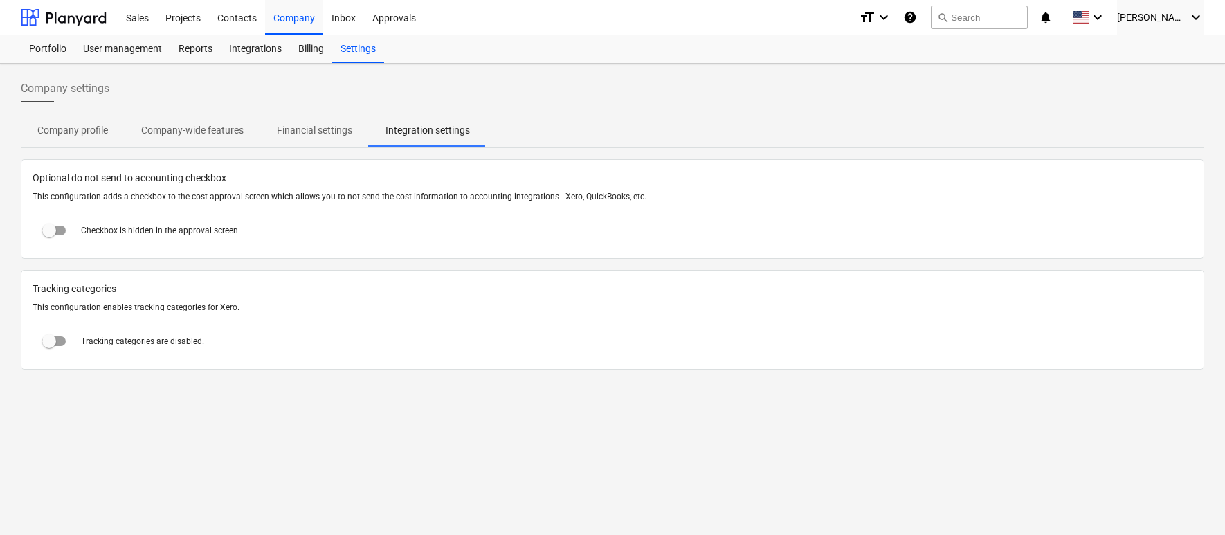
click at [338, 131] on p "Financial settings" at bounding box center [314, 130] width 75 height 15
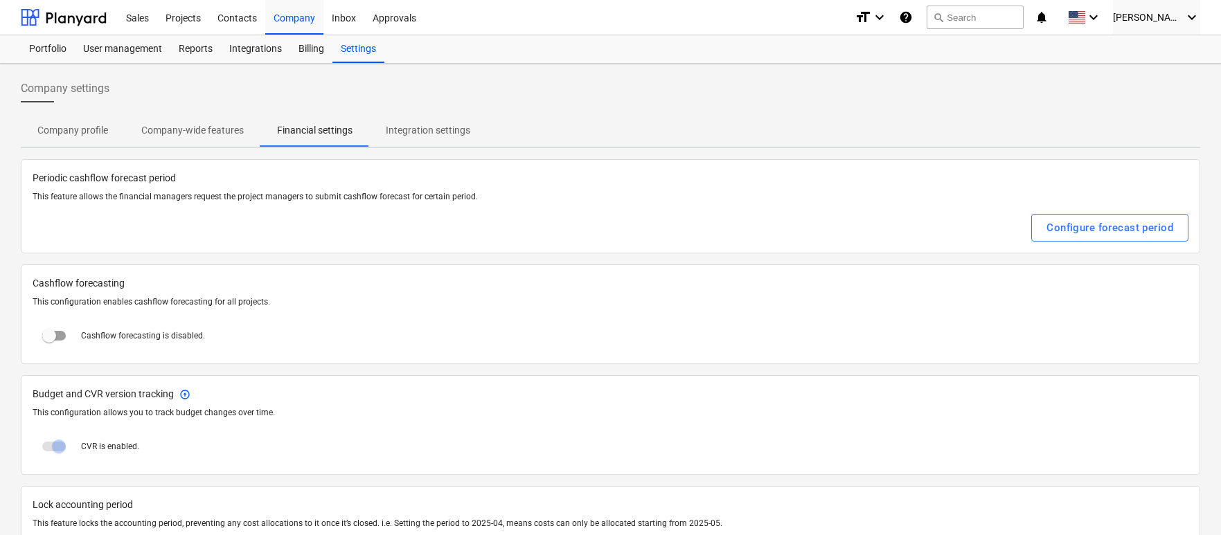
click at [106, 126] on p "Company profile" at bounding box center [72, 130] width 71 height 15
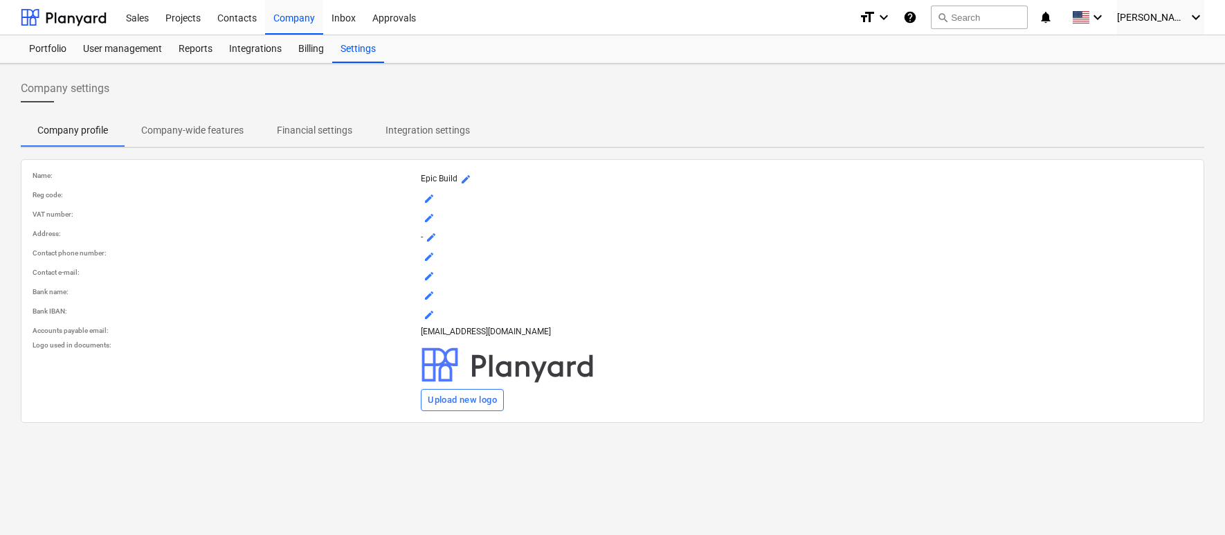
click at [408, 126] on p "Integration settings" at bounding box center [428, 130] width 84 height 15
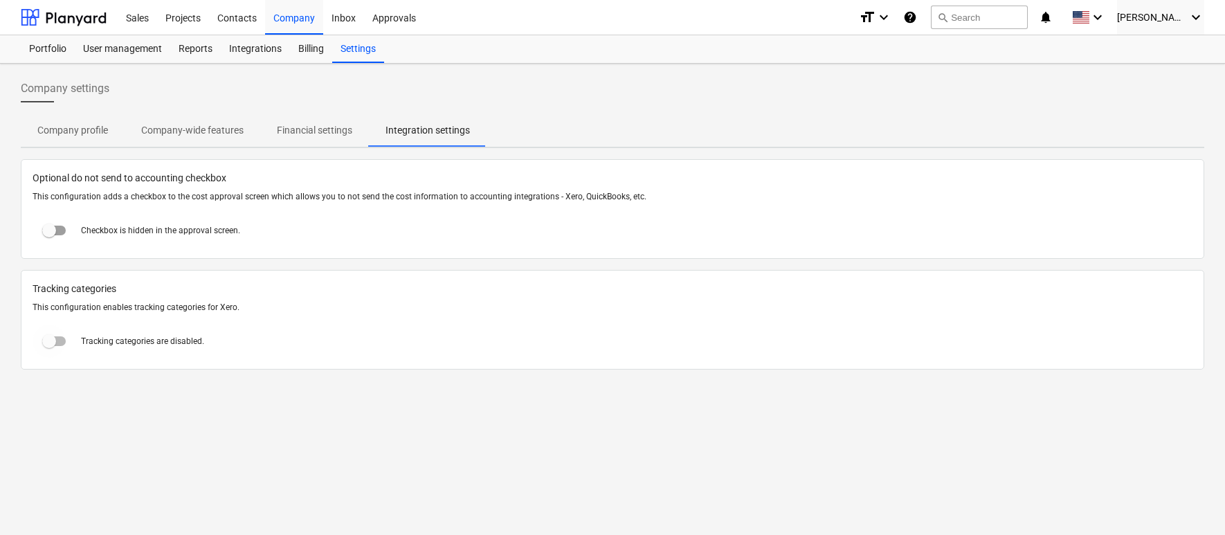
click at [60, 341] on input "checkbox" at bounding box center [49, 341] width 33 height 33
checkbox input "true"
click at [388, 26] on div "Approvals" at bounding box center [394, 16] width 60 height 35
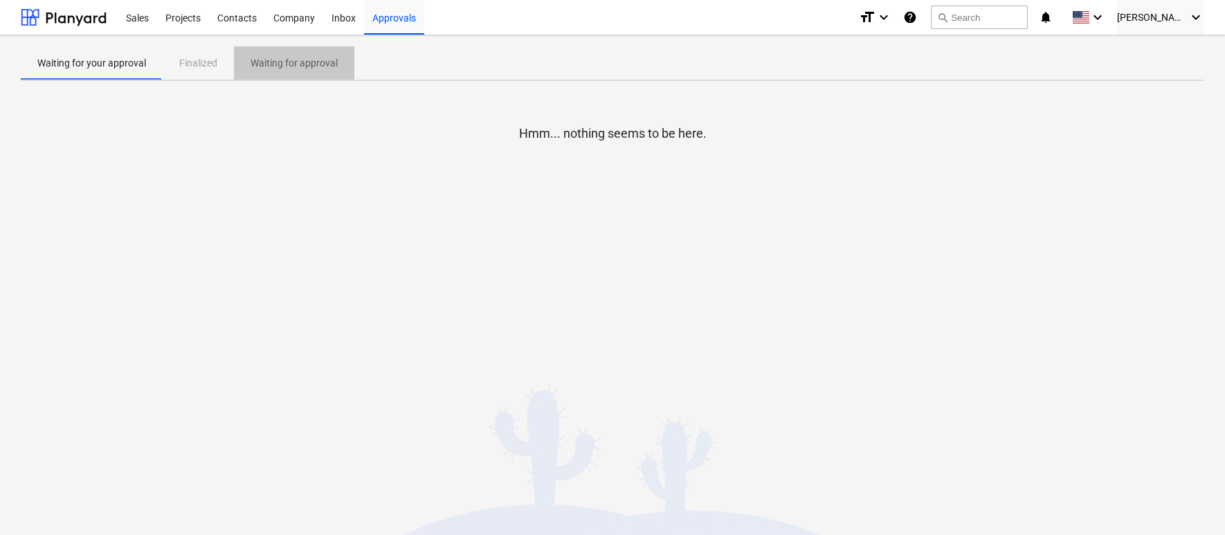
click at [309, 71] on span "Waiting for approval" at bounding box center [294, 63] width 120 height 23
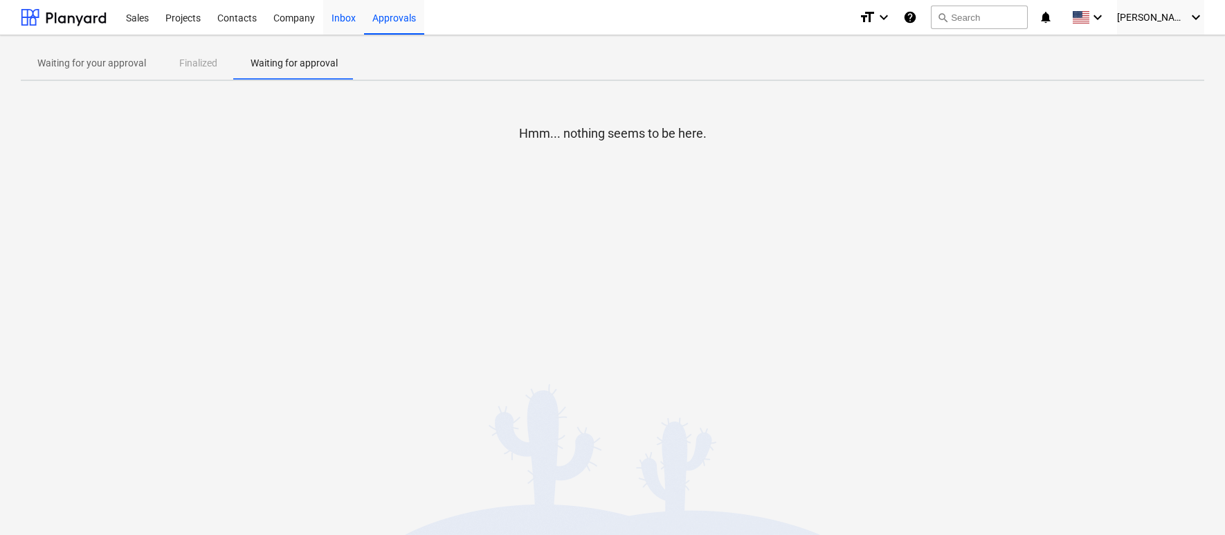
click at [339, 25] on div "Inbox" at bounding box center [343, 16] width 41 height 35
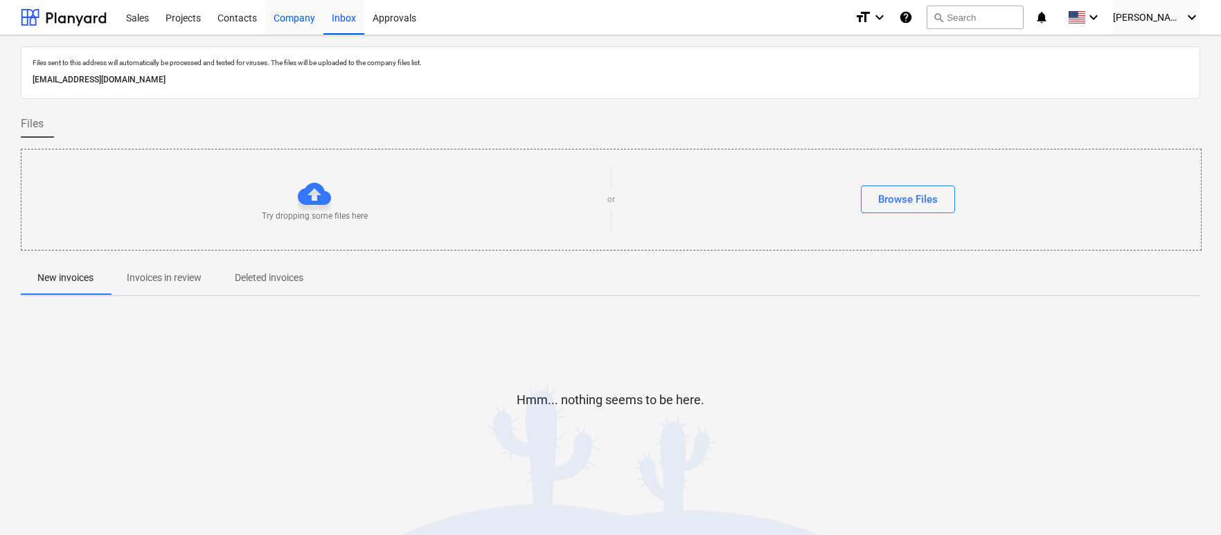
click at [294, 17] on div "Company" at bounding box center [294, 16] width 58 height 35
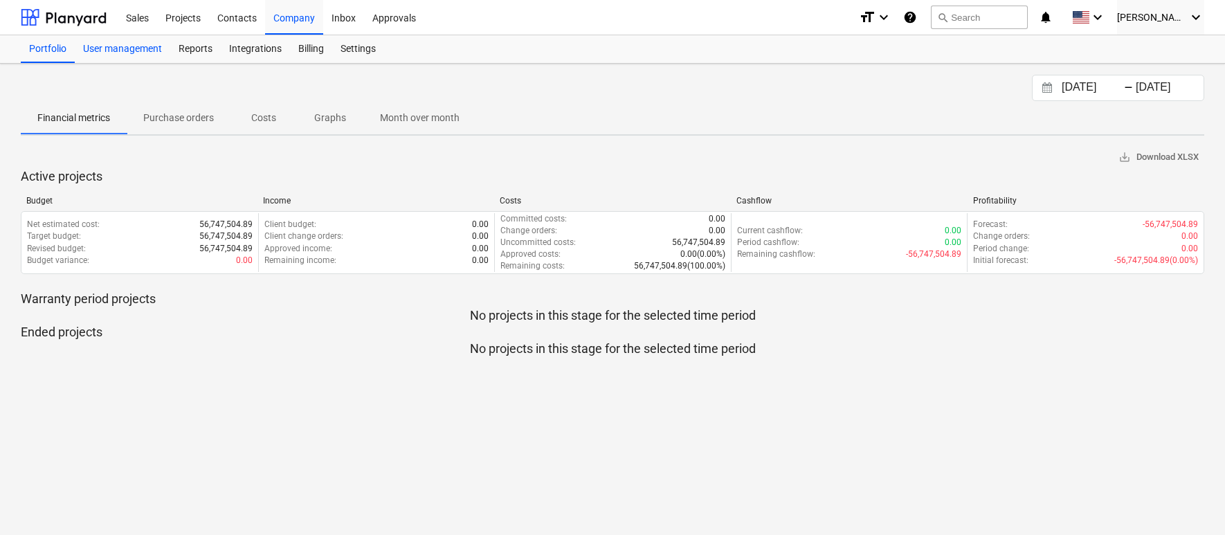
click at [143, 58] on div "User management" at bounding box center [123, 49] width 96 height 28
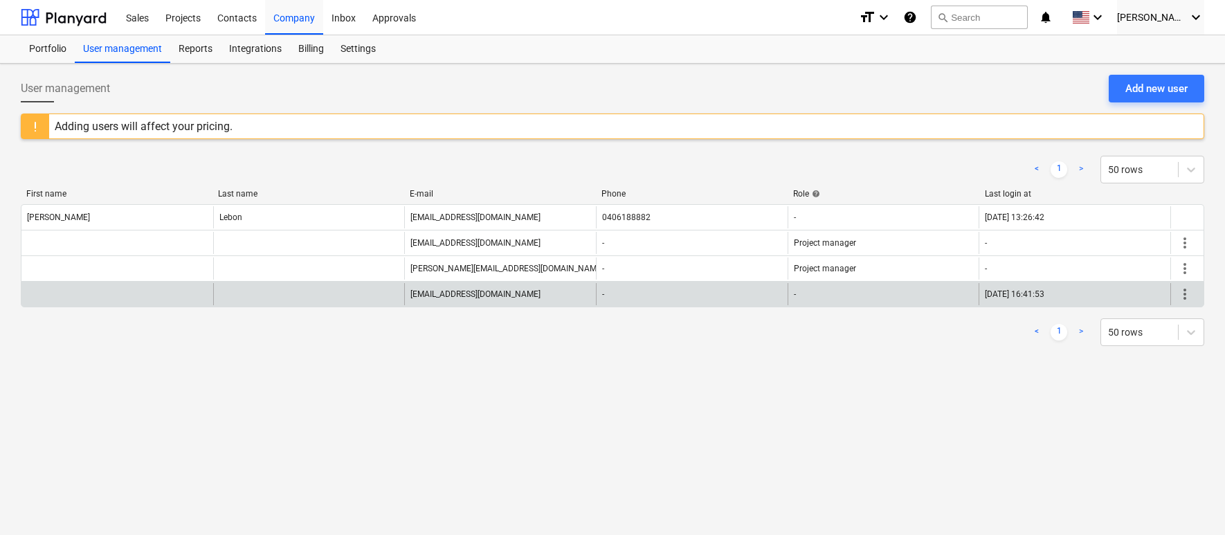
click at [1187, 288] on span "more_vert" at bounding box center [1185, 294] width 17 height 17
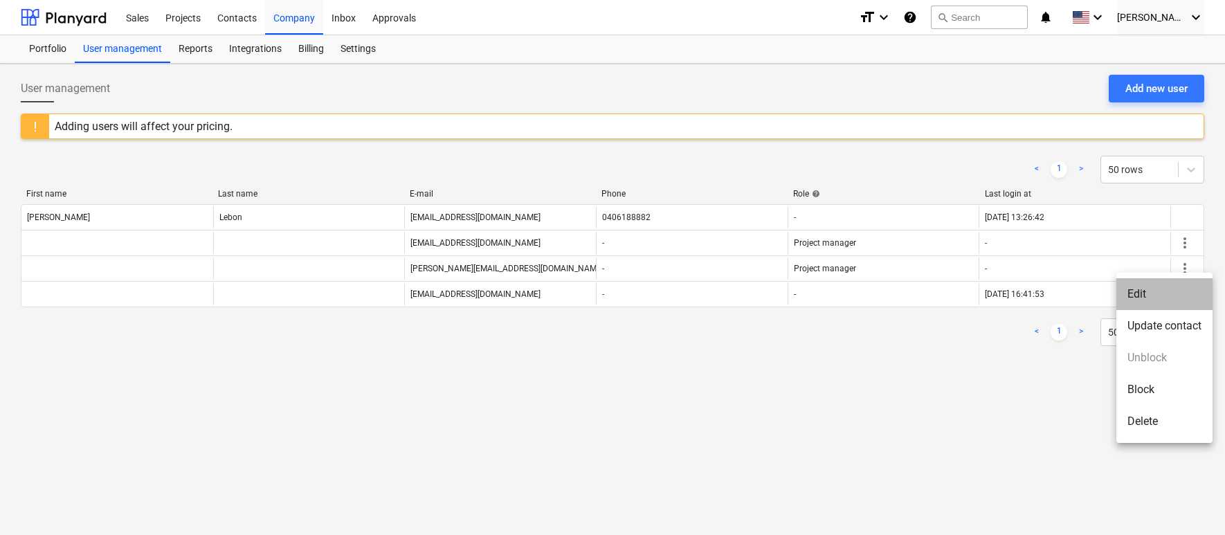
click at [1176, 288] on li "Edit" at bounding box center [1165, 294] width 96 height 32
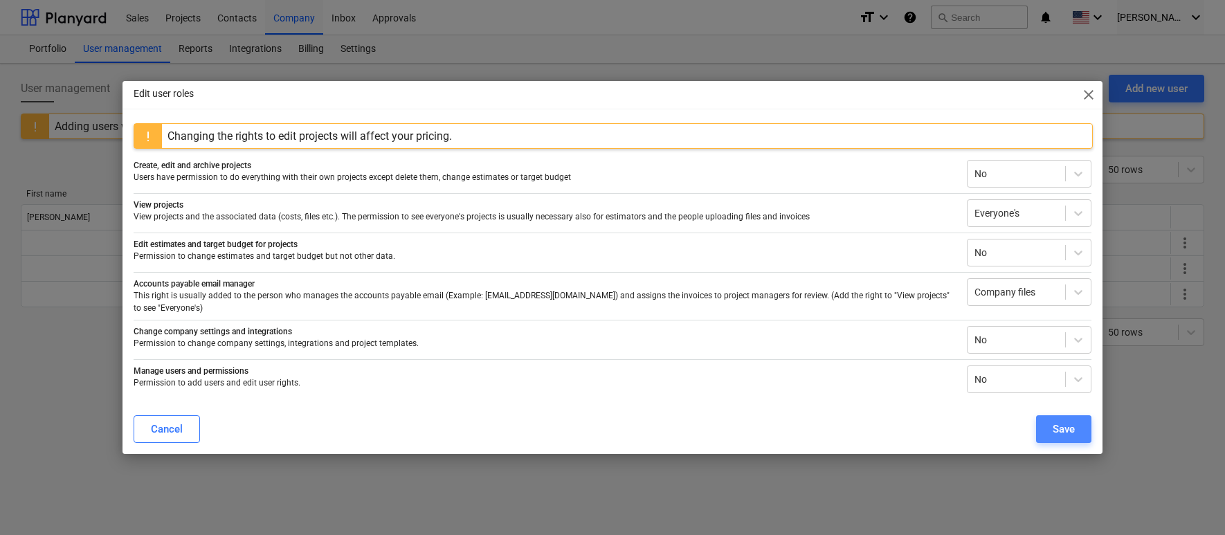
click at [1059, 423] on div "Save" at bounding box center [1064, 429] width 22 height 18
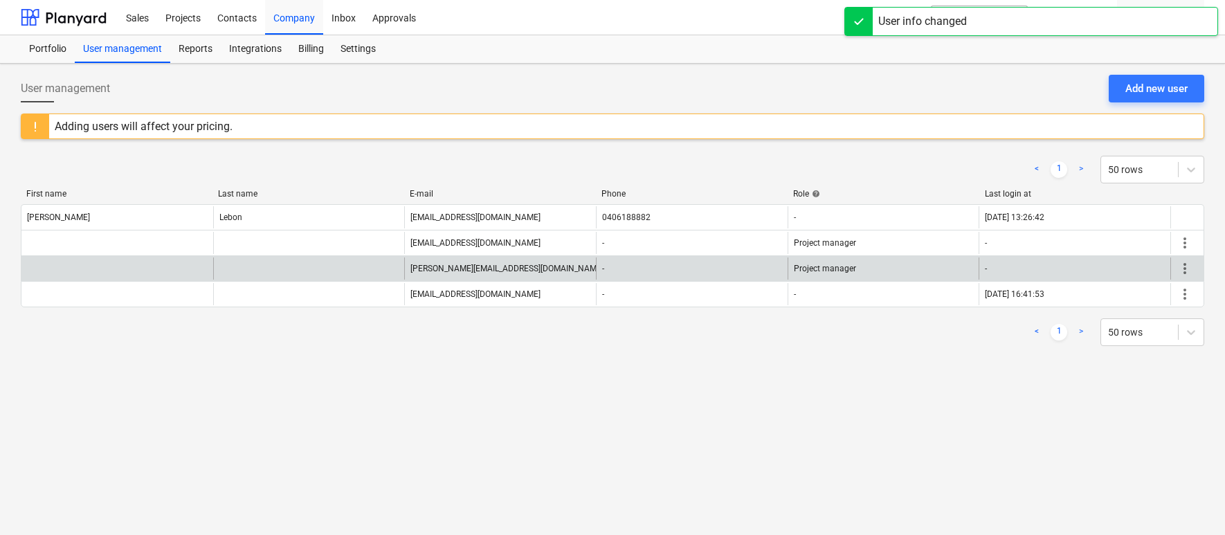
click at [1190, 273] on span "more_vert" at bounding box center [1185, 268] width 17 height 17
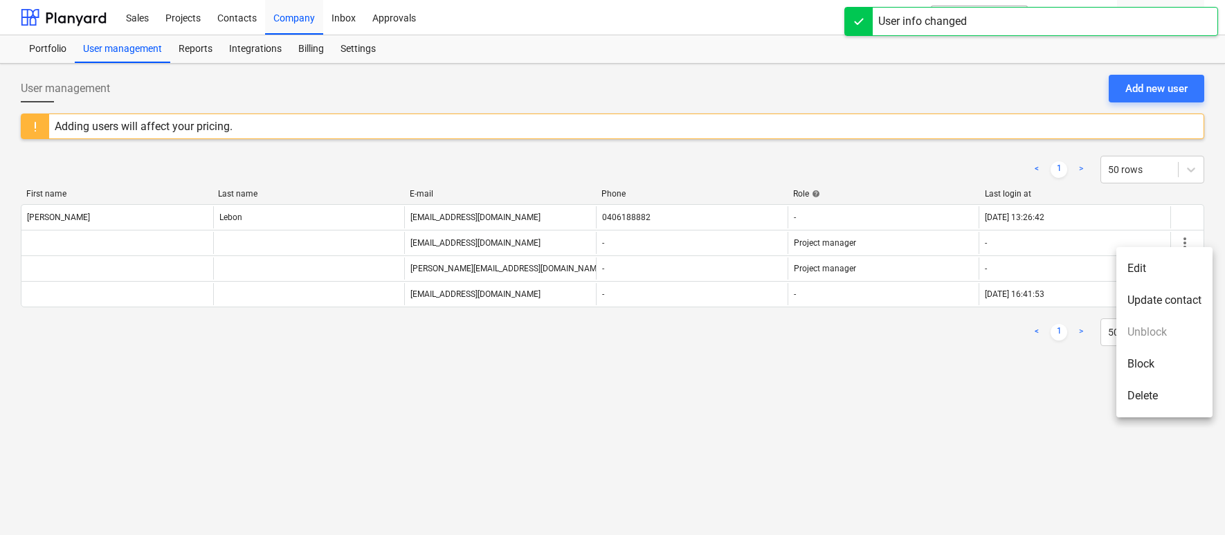
click at [1142, 273] on li "Edit" at bounding box center [1165, 269] width 96 height 32
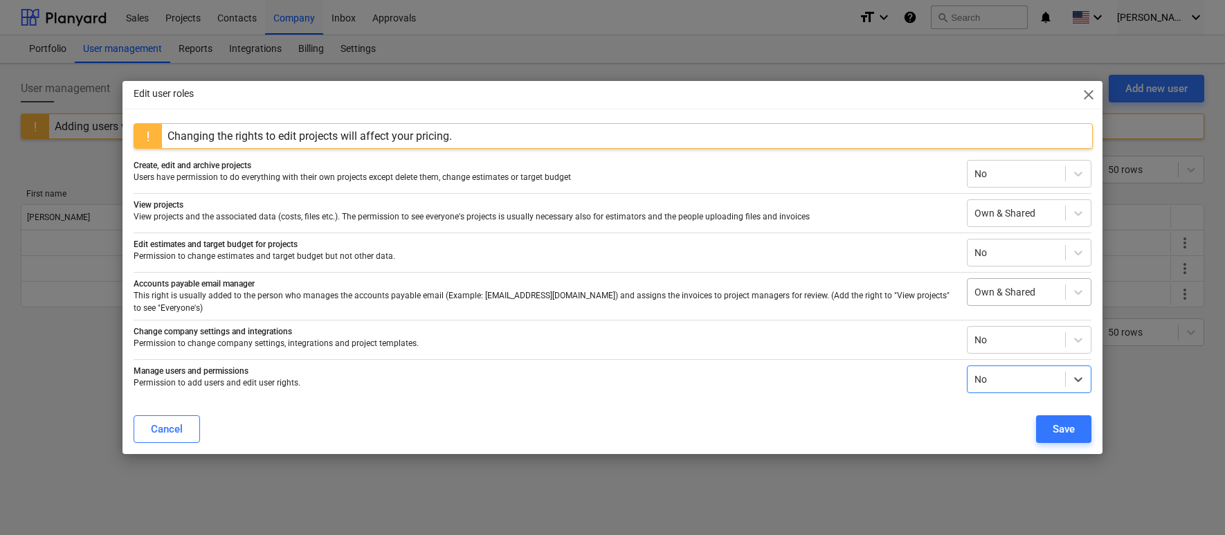
click at [1013, 296] on div at bounding box center [1017, 292] width 84 height 14
click at [1058, 415] on button "Save" at bounding box center [1063, 429] width 55 height 28
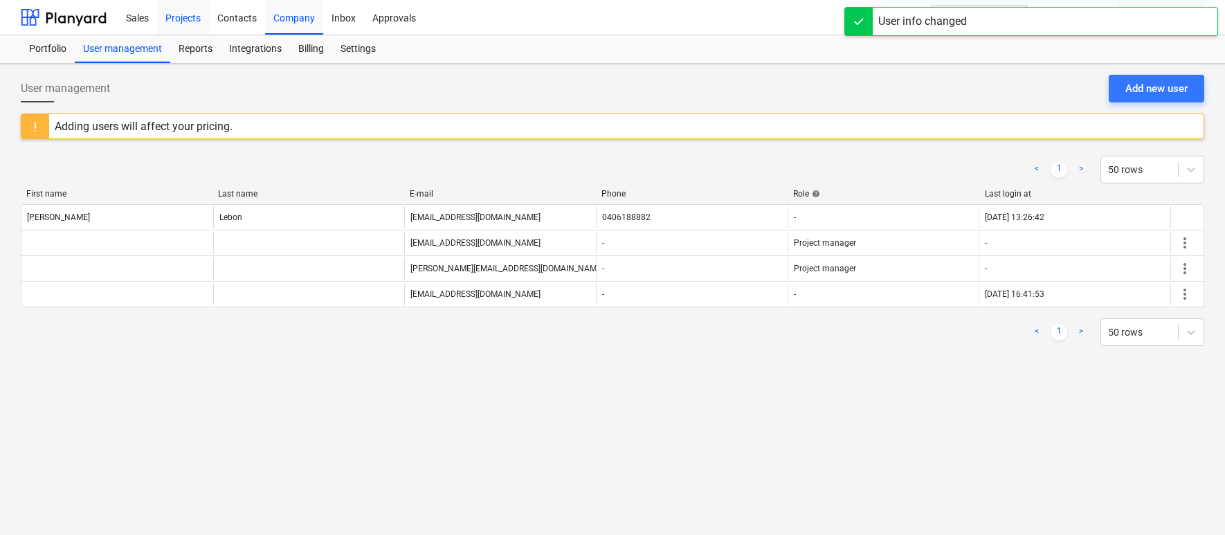
click at [198, 17] on div "Projects" at bounding box center [183, 16] width 52 height 35
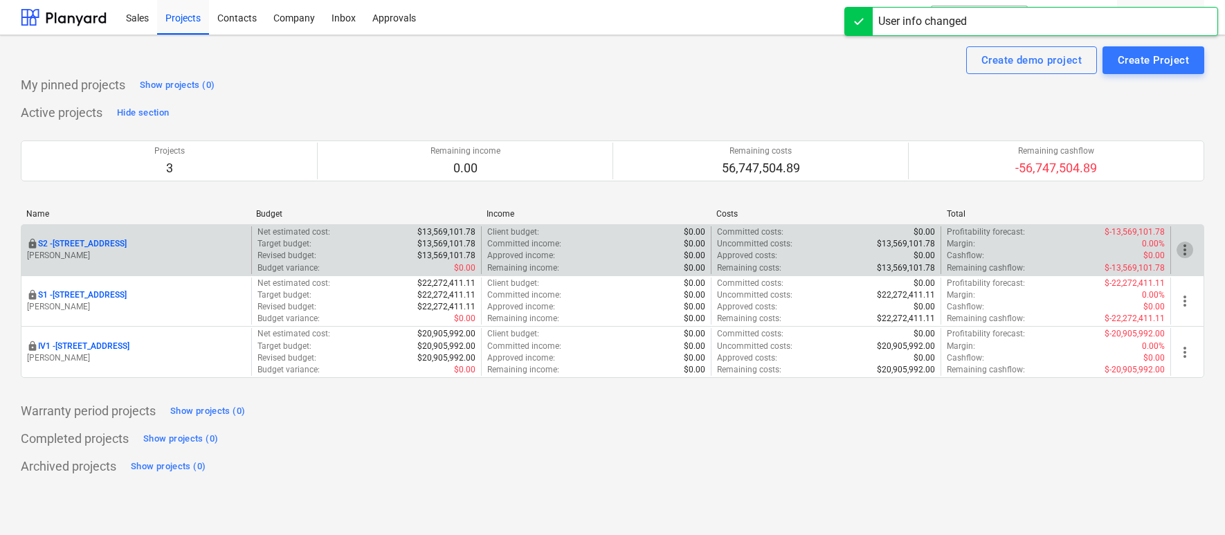
click at [1192, 248] on span "more_vert" at bounding box center [1185, 250] width 17 height 17
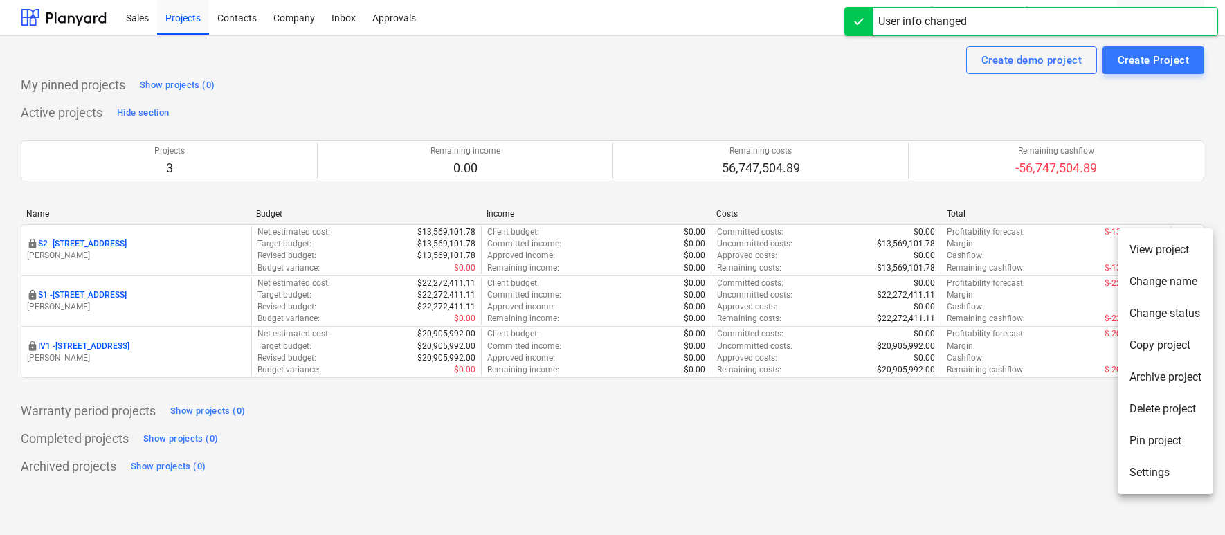
click at [1147, 469] on li "Settings" at bounding box center [1166, 473] width 94 height 32
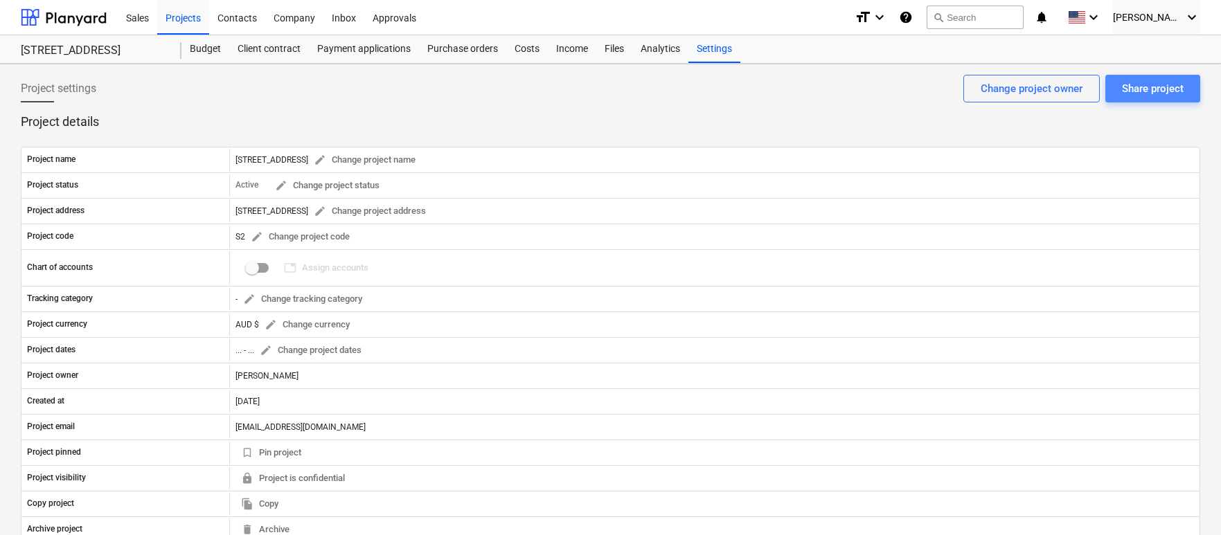
click at [1148, 82] on div "Share project" at bounding box center [1153, 89] width 62 height 18
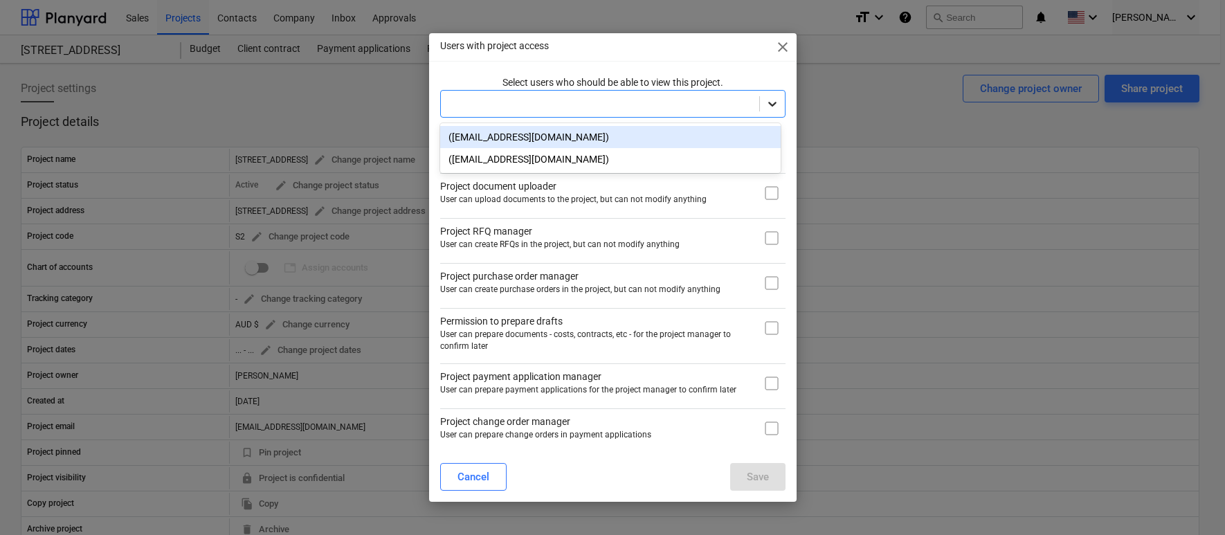
click at [771, 100] on icon at bounding box center [773, 104] width 14 height 14
click at [780, 53] on span "close" at bounding box center [783, 47] width 17 height 17
